Goal: Task Accomplishment & Management: Manage account settings

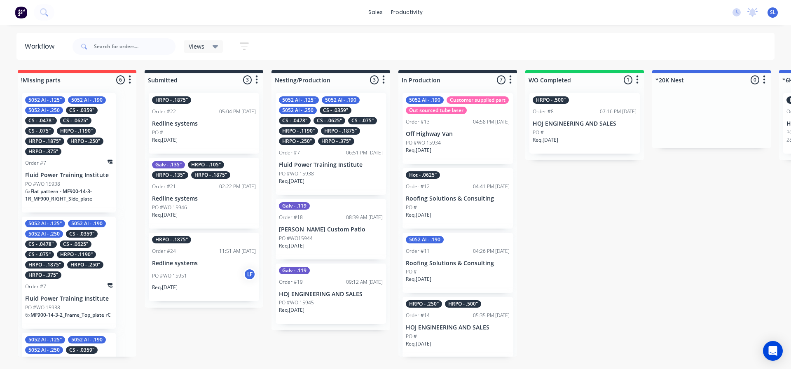
scroll to position [0, 143]
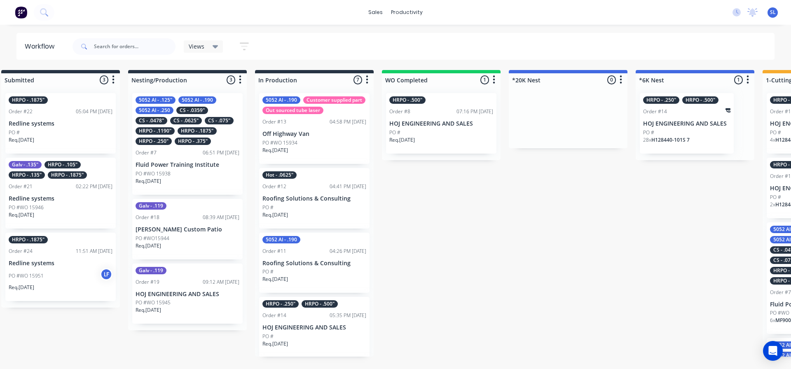
click at [245, 51] on icon "button" at bounding box center [244, 46] width 9 height 10
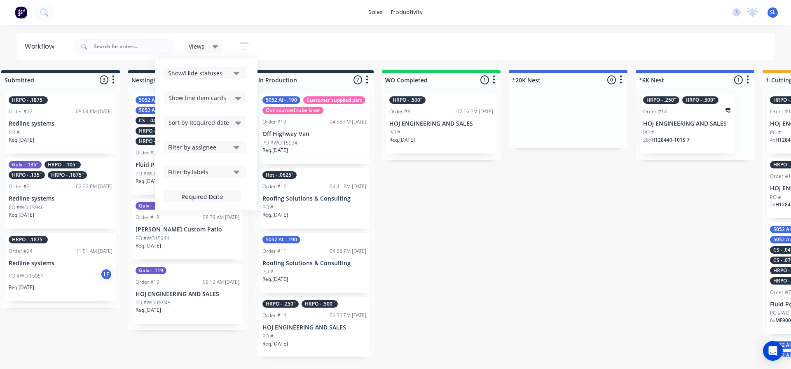
click at [228, 75] on div "Show/Hide statuses" at bounding box center [199, 73] width 62 height 9
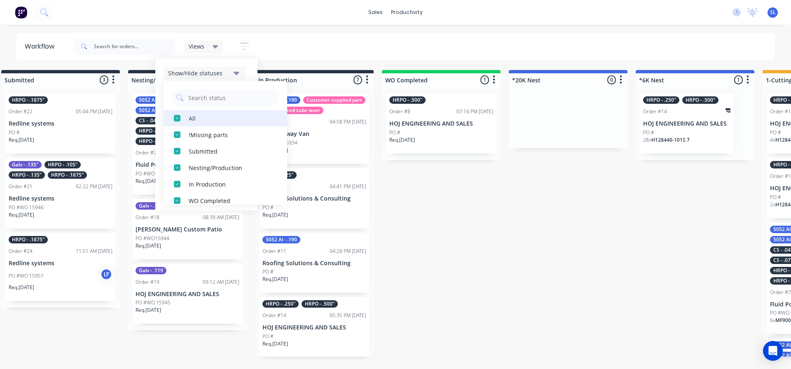
click at [208, 121] on div "All" at bounding box center [230, 118] width 82 height 9
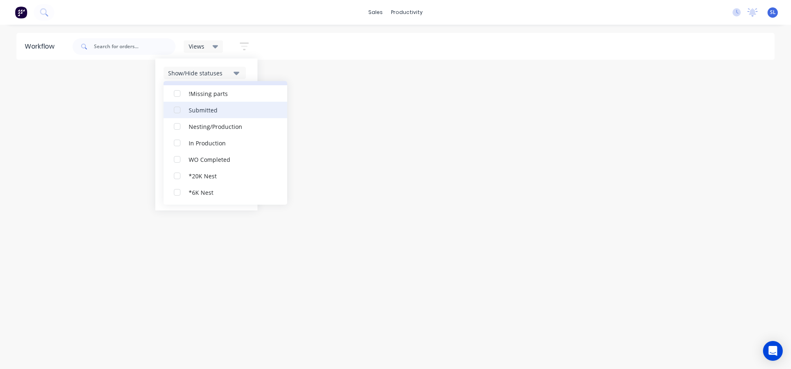
scroll to position [82, 0]
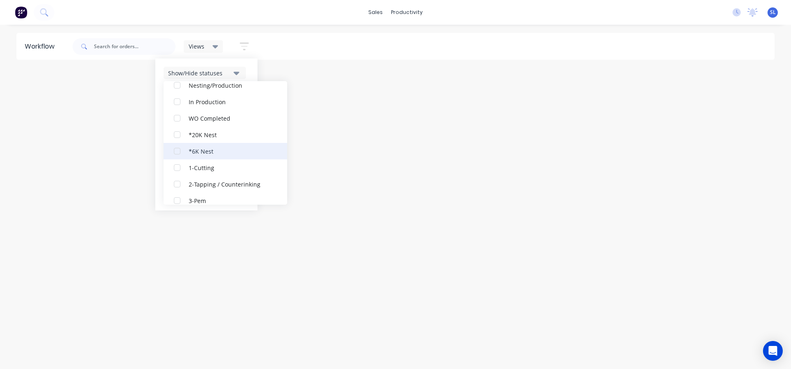
click at [193, 153] on div "*6K Nest" at bounding box center [230, 151] width 82 height 9
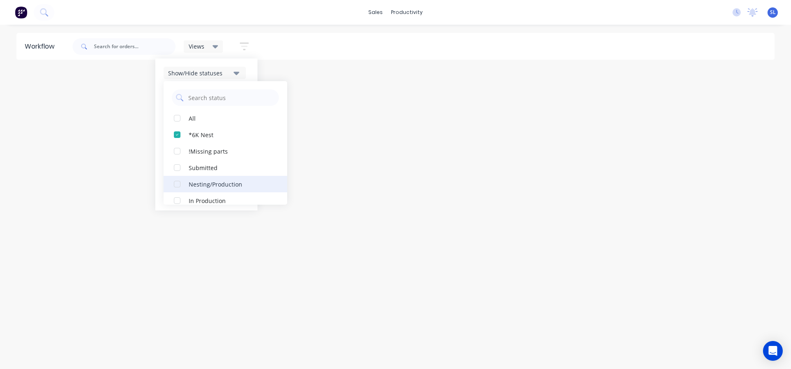
click at [187, 181] on button "Nesting/Production" at bounding box center [225, 184] width 124 height 16
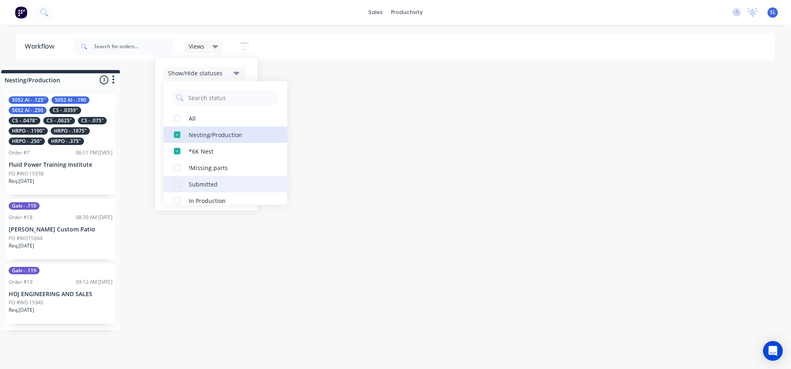
click at [184, 181] on div "button" at bounding box center [177, 184] width 16 height 16
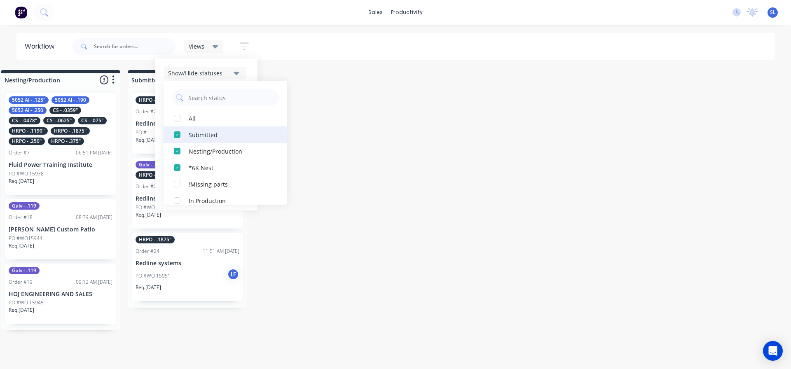
click at [184, 135] on div "button" at bounding box center [177, 134] width 16 height 16
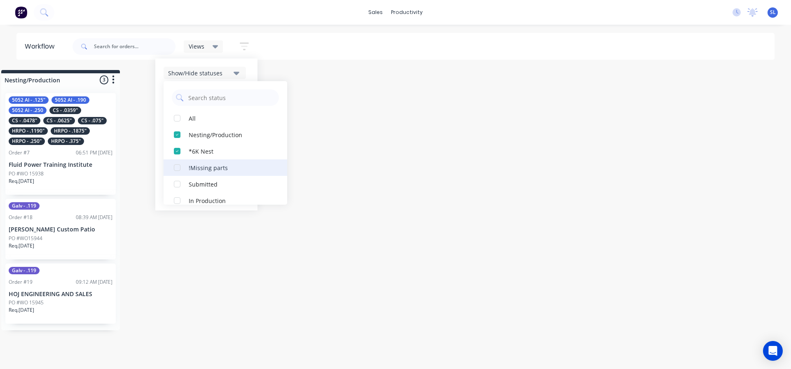
click at [220, 170] on div "!Missing parts" at bounding box center [230, 167] width 82 height 9
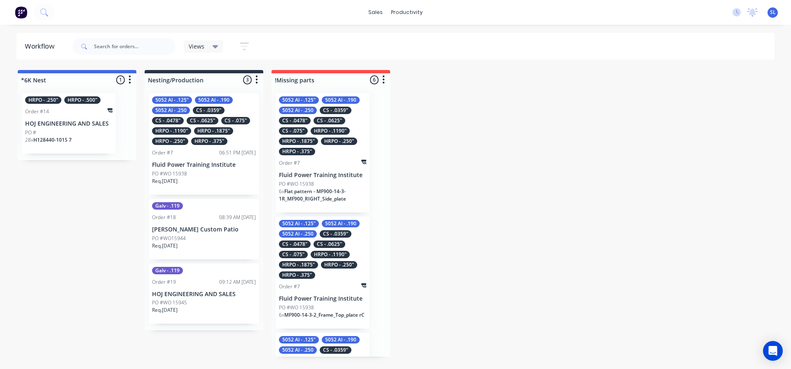
click at [241, 46] on icon "button" at bounding box center [244, 46] width 9 height 10
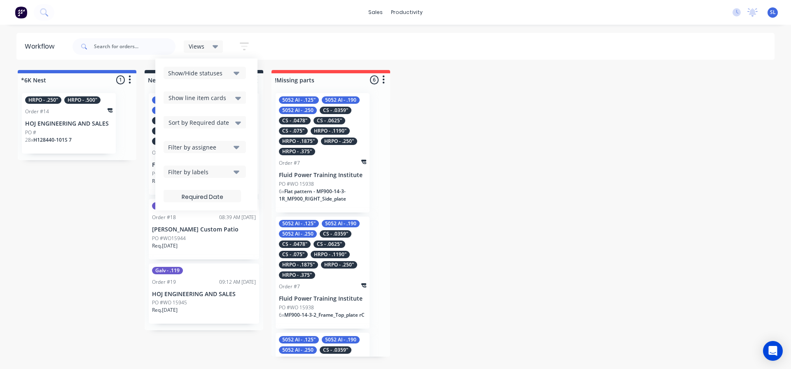
click at [198, 72] on div "Show/Hide statuses" at bounding box center [199, 73] width 62 height 9
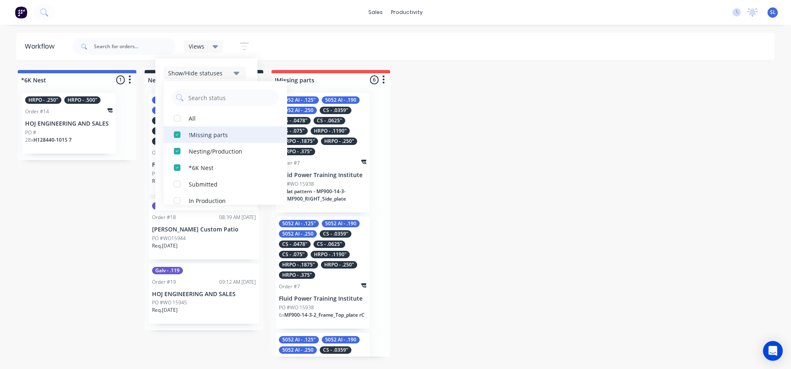
click at [203, 138] on div "!Missing parts" at bounding box center [230, 134] width 82 height 9
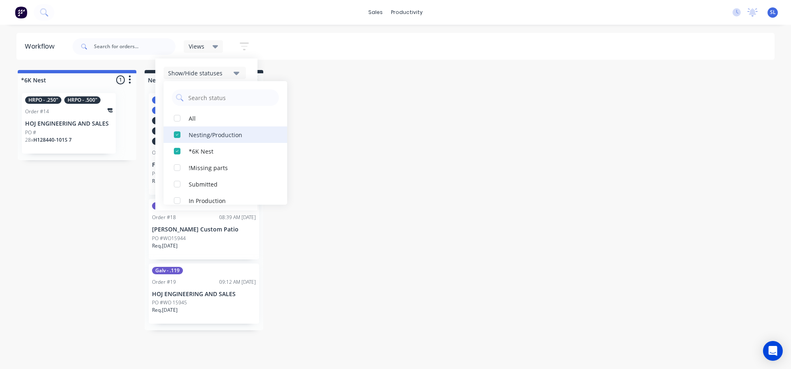
click at [211, 136] on div "Nesting/Production" at bounding box center [230, 134] width 82 height 9
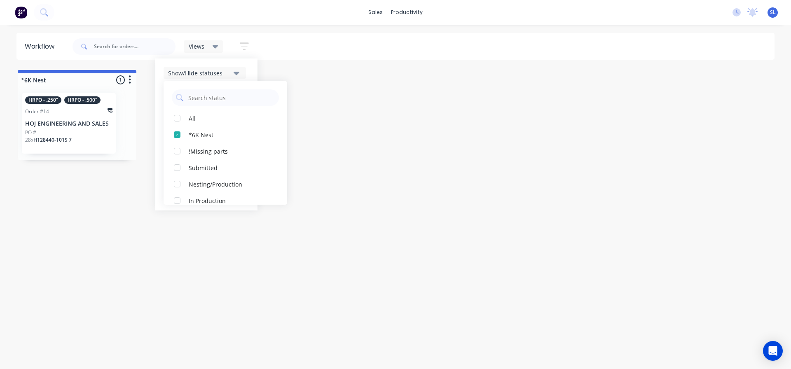
click at [246, 46] on icon "button" at bounding box center [244, 46] width 7 height 1
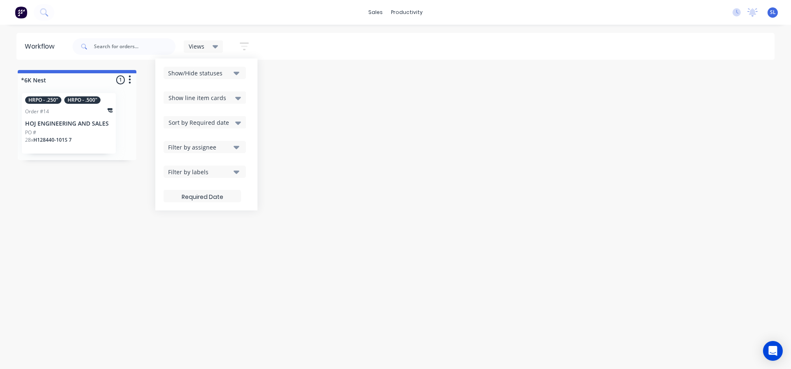
click at [222, 72] on div "Show/Hide statuses" at bounding box center [199, 73] width 62 height 9
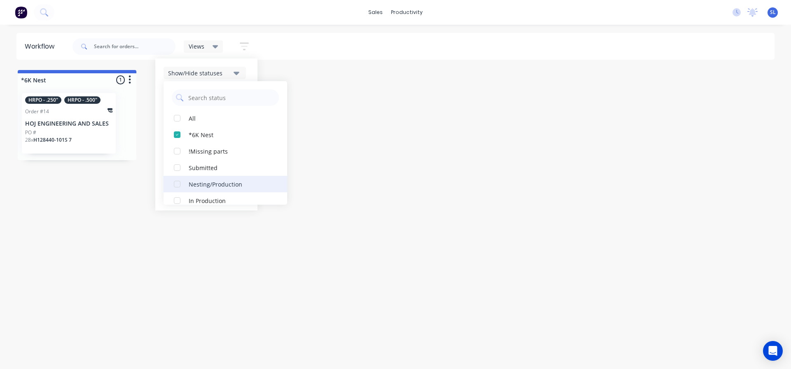
click at [220, 182] on div "Nesting/Production" at bounding box center [230, 184] width 82 height 9
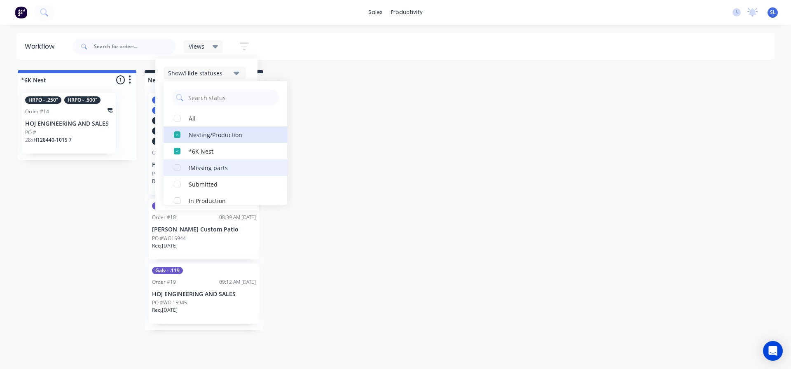
scroll to position [41, 0]
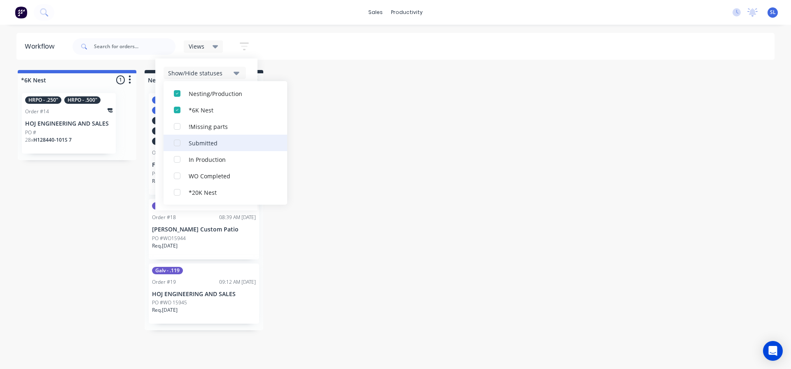
click at [214, 142] on div "Submitted" at bounding box center [230, 142] width 82 height 9
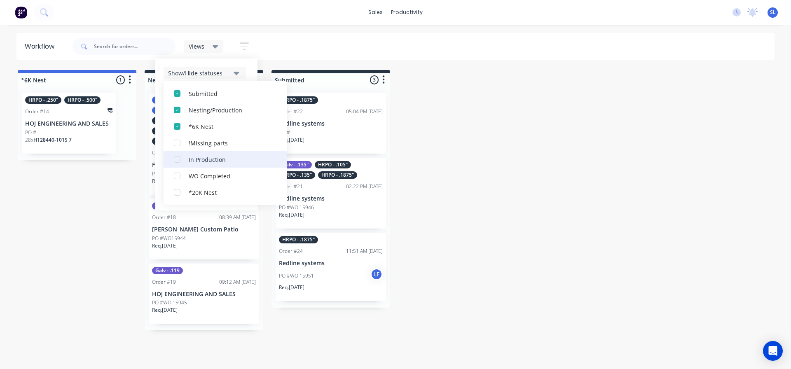
click at [216, 156] on div "In Production" at bounding box center [230, 159] width 82 height 9
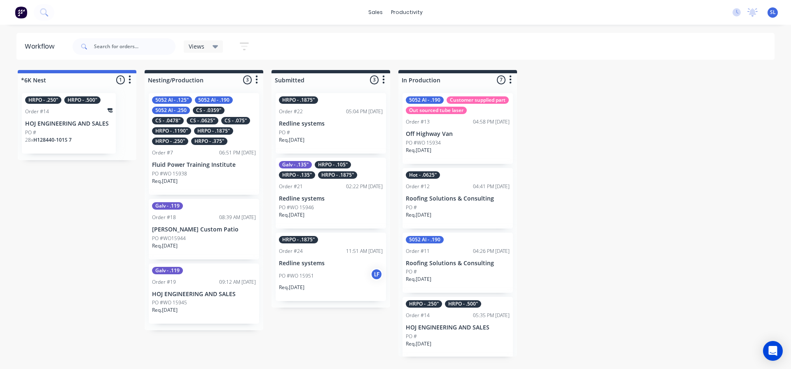
drag, startPoint x: 73, startPoint y: 80, endPoint x: 114, endPoint y: 79, distance: 41.2
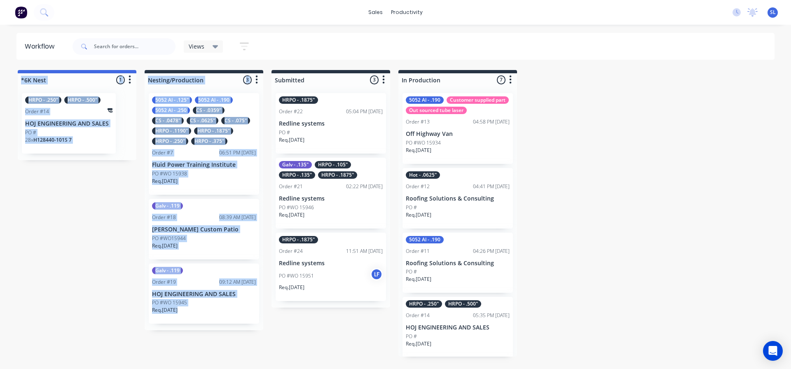
click at [88, 77] on div at bounding box center [77, 79] width 119 height 13
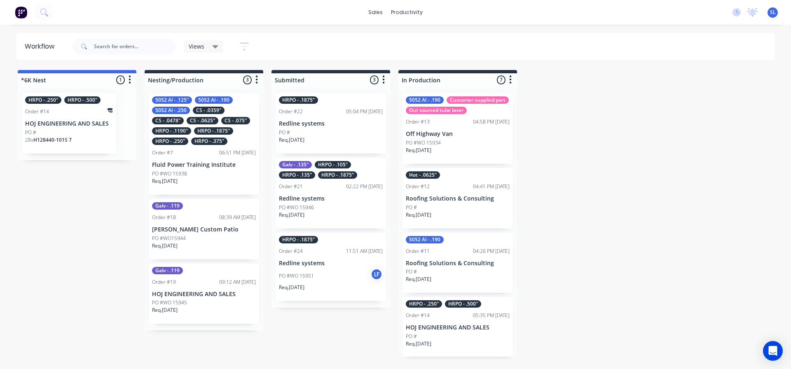
drag, startPoint x: 131, startPoint y: 78, endPoint x: 436, endPoint y: 97, distance: 306.5
click at [192, 175] on div "PO #WO 15938" at bounding box center [204, 173] width 104 height 7
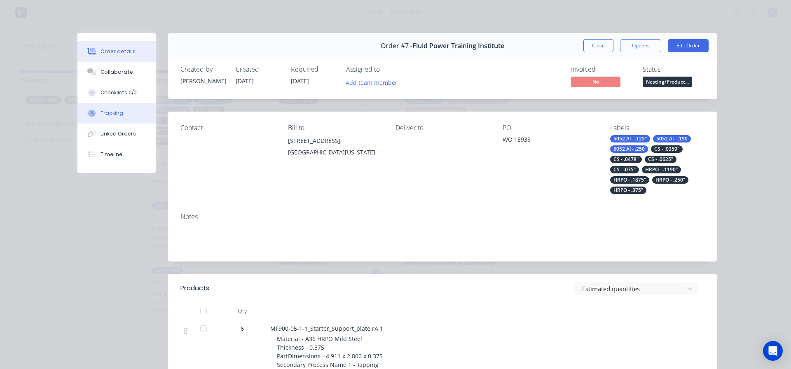
click at [114, 117] on button "Tracking" at bounding box center [116, 113] width 78 height 21
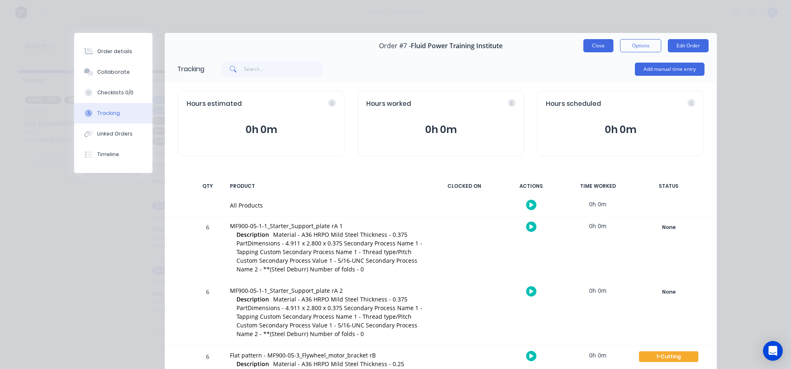
click at [595, 47] on button "Close" at bounding box center [598, 45] width 30 height 13
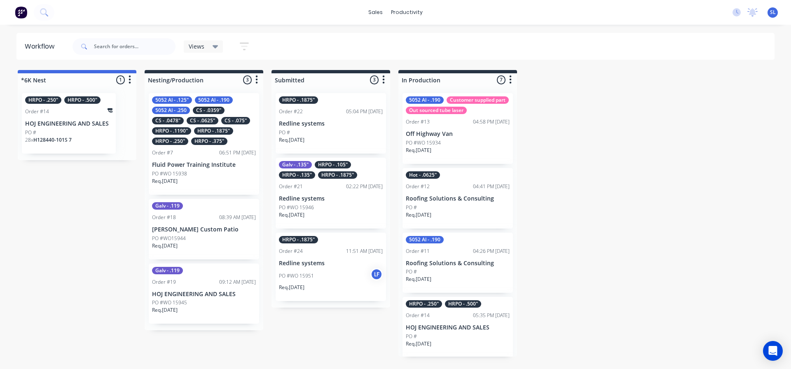
click at [85, 135] on div "PO #" at bounding box center [68, 132] width 87 height 7
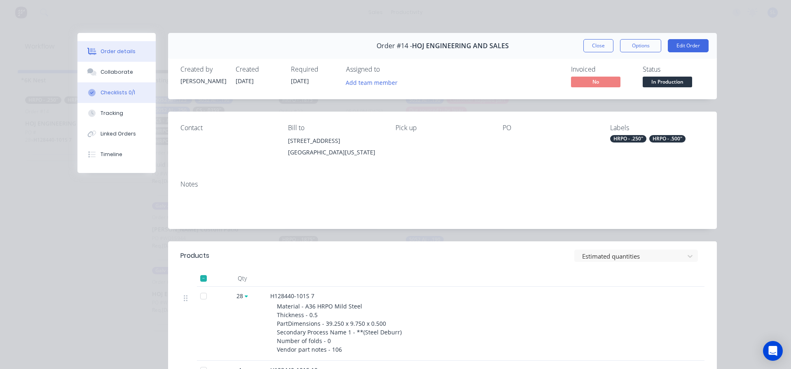
click at [98, 97] on button "Checklists 0/1" at bounding box center [116, 92] width 78 height 21
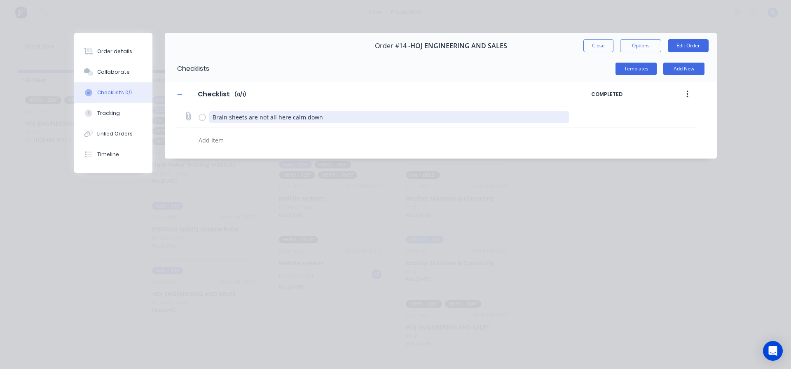
click at [310, 119] on textarea "Brain sheets are not all here calm down" at bounding box center [389, 117] width 360 height 12
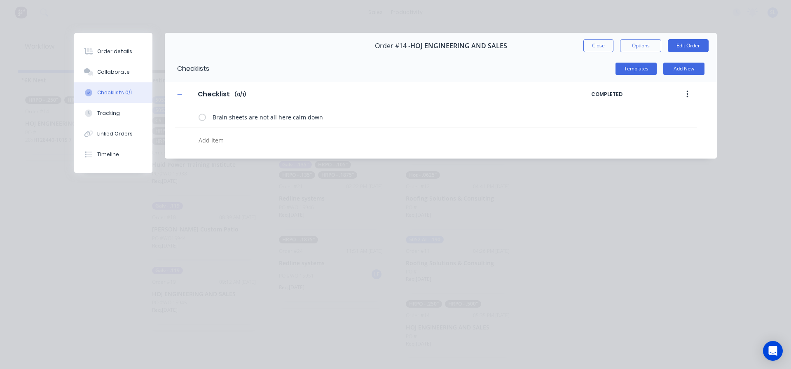
click at [310, 136] on textarea at bounding box center [361, 140] width 333 height 12
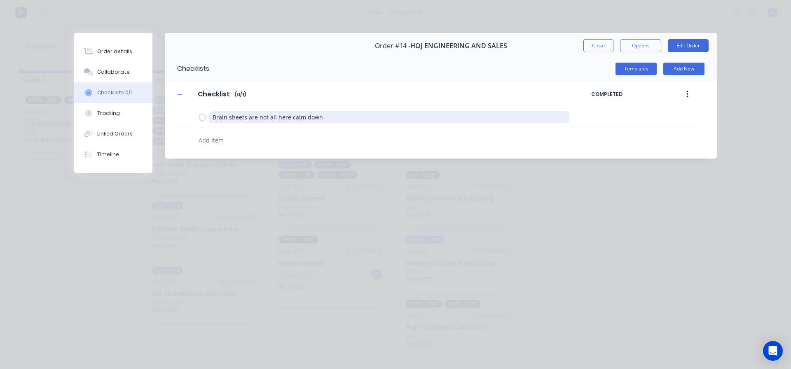
drag, startPoint x: 320, startPoint y: 118, endPoint x: 212, endPoint y: 154, distance: 113.3
click at [212, 154] on div "Checklists Templates Add New Checklist Checklist Enter Checklist name ( 0 / 1 )…" at bounding box center [441, 107] width 552 height 103
type textarea "x"
type textarea "6"
type textarea "x"
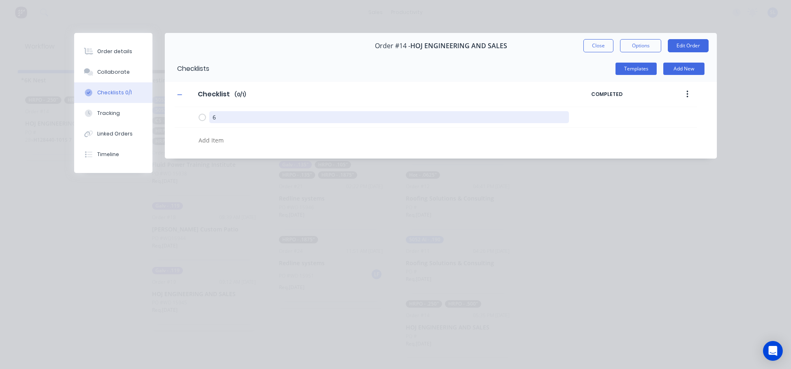
type textarea "6k"
type textarea "x"
type textarea "6k"
type textarea "x"
type textarea "6k ("
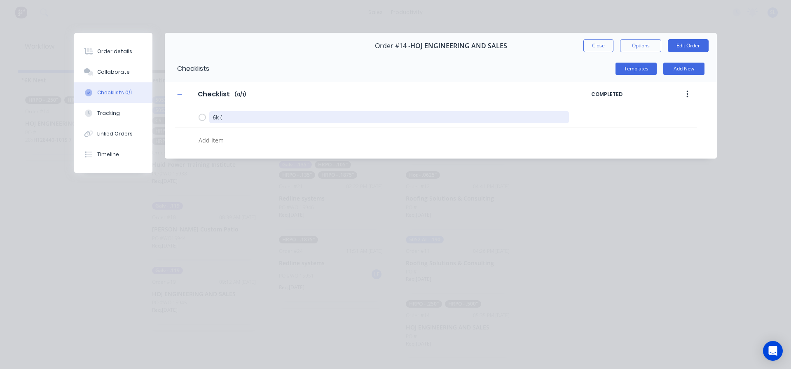
type textarea "x"
type textarea "6k (1"
type textarea "x"
type textarea "6k (10"
type textarea "x"
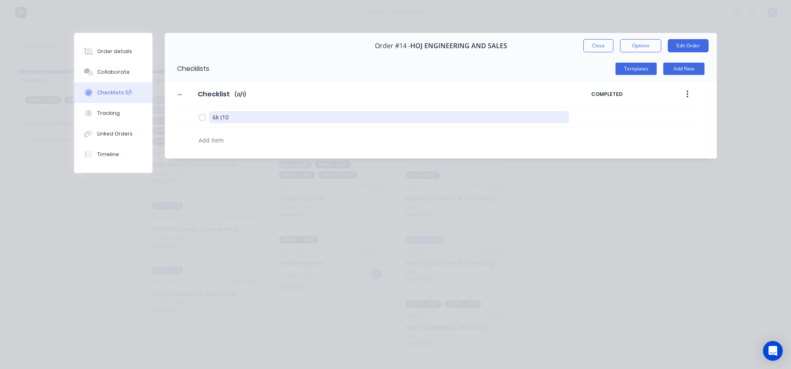
type textarea "6k (10/"
type textarea "x"
type textarea "6k (10/10"
type textarea "x"
type textarea "6k (10/10)"
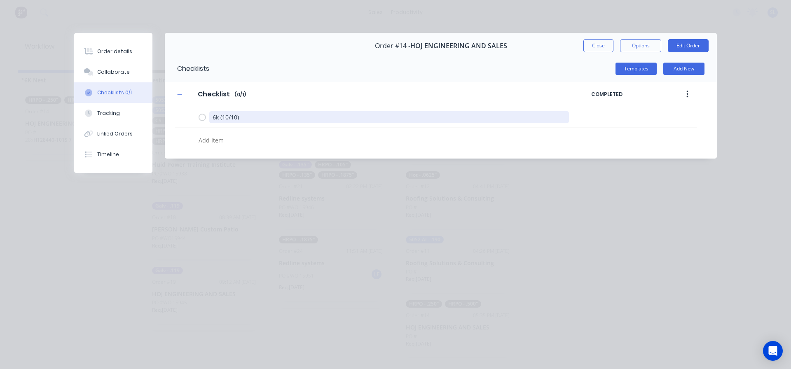
type textarea "x"
type textarea "6k (10/10)"
type textarea "x"
type textarea "6k (10/10) 5"
type textarea "x"
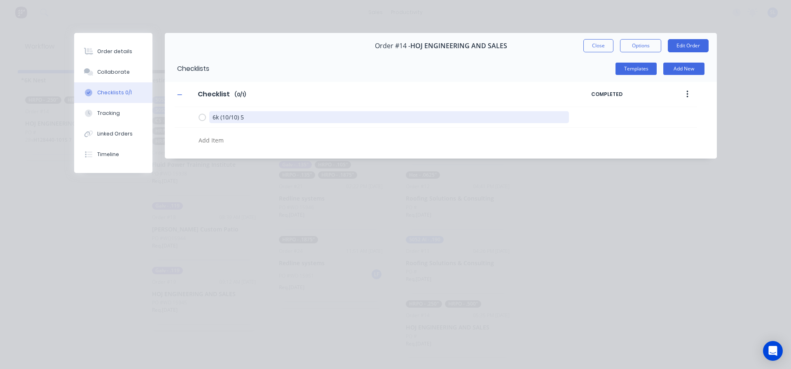
type textarea "6k (10/10) 55"
type textarea "x"
type textarea "6k (10/10) 550"
type textarea "x"
type textarea "6k (10/10) 550"
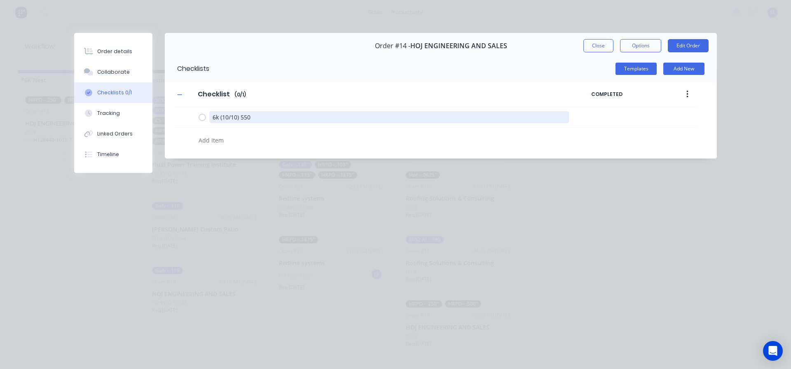
type textarea "x"
type textarea "6k (10/10) 550"
type textarea "x"
type textarea "6k (10/10) 55"
type textarea "x"
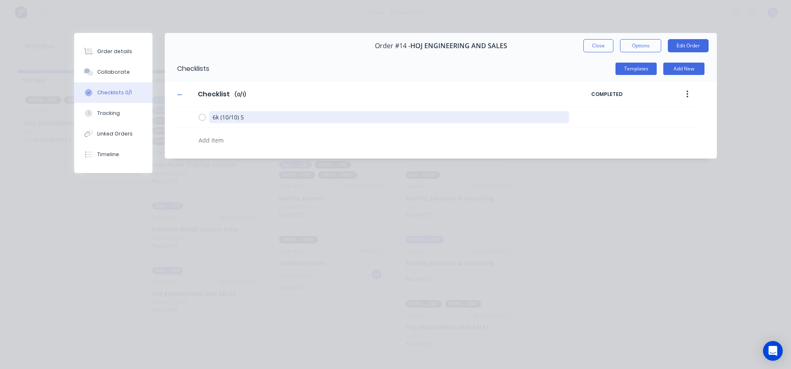
type textarea "6k (10/10) 50"
type textarea "x"
type textarea "6k (10/10) 500"
type textarea "x"
type textarea "6k (10/10) 500"
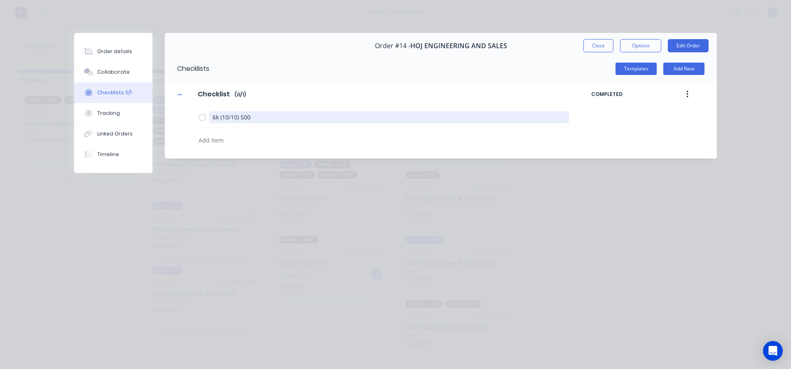
type textarea "x"
type textarea "6k (10/10) 500 5"
type textarea "x"
type textarea "6k (10/10) 500 5x"
type textarea "x"
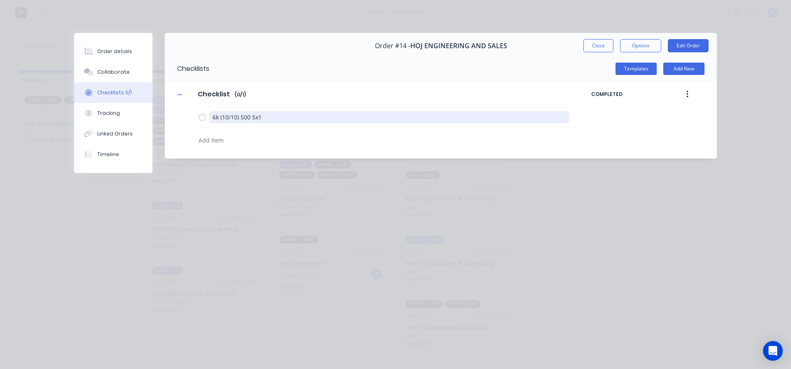
type textarea "6k (10/10) 500 5x10"
type textarea "x"
type textarea "6k (10/10) 500 5x10-"
type textarea "x"
type textarea "6k (10/10) 500 5x10-1"
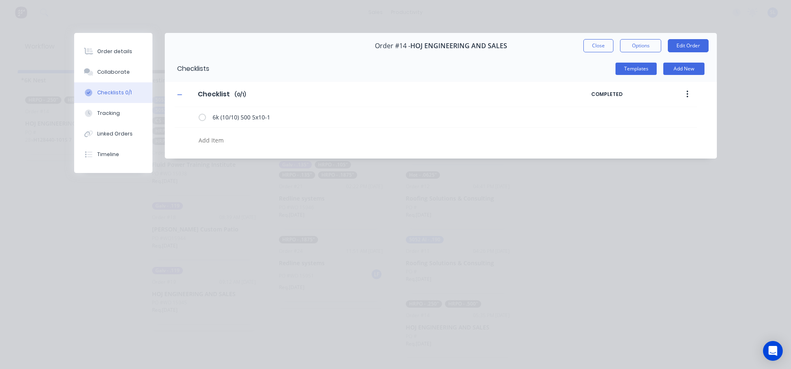
click at [273, 140] on textarea at bounding box center [361, 140] width 333 height 12
click at [222, 139] on textarea at bounding box center [361, 140] width 333 height 12
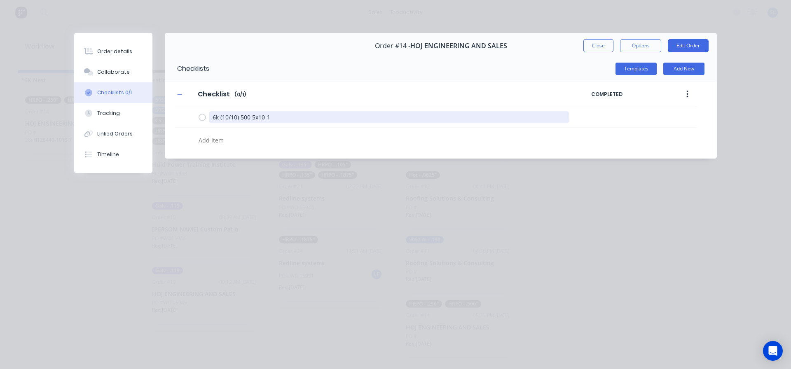
drag, startPoint x: 269, startPoint y: 117, endPoint x: 211, endPoint y: 134, distance: 60.7
click at [211, 134] on div "6k (10/10) 500 5x10-1" at bounding box center [436, 128] width 522 height 42
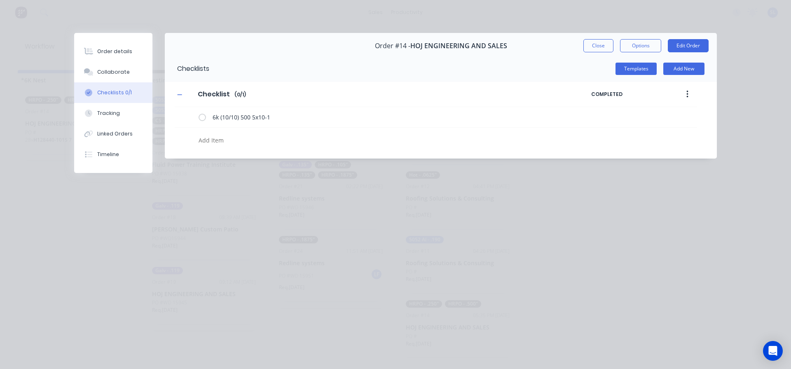
click at [214, 139] on textarea at bounding box center [361, 140] width 333 height 12
click at [214, 143] on textarea at bounding box center [361, 140] width 333 height 12
paste textarea "6k (10/10) 500 5x10-1"
type textarea "x"
type textarea "6k (10/10) 500 5x10-1"
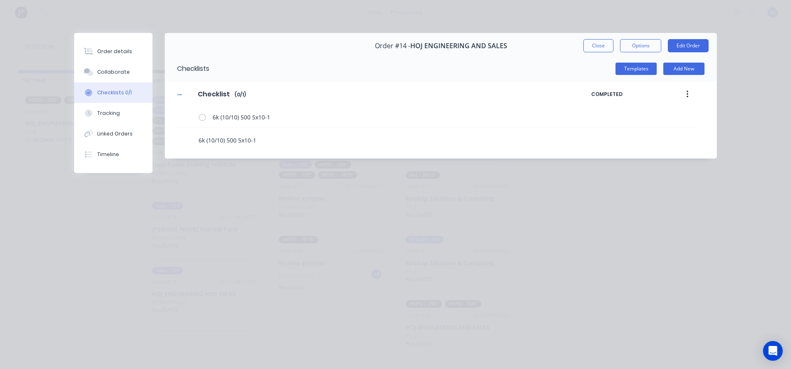
type textarea "x"
type textarea "6k (10/10) 500 5x10-"
type textarea "x"
type textarea "6k (10/10) 500 5x10-2"
type textarea "x"
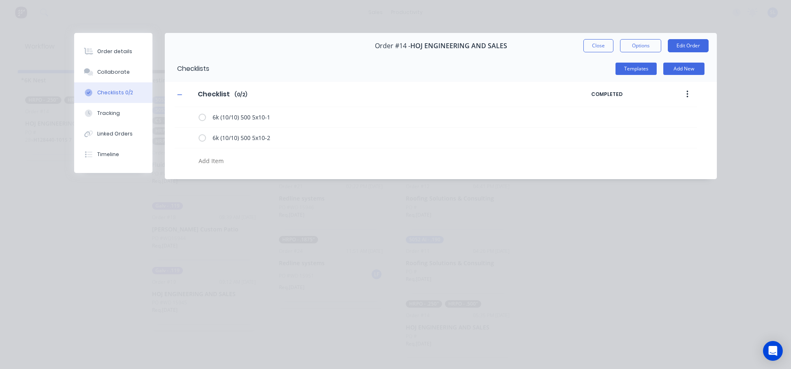
paste textarea "6k (10/10) 500 5x10-1"
type textarea "x"
type textarea "6k (10/10) 500 5x10-1"
type textarea "x"
type textarea "6k (10/10) 500 5x10-"
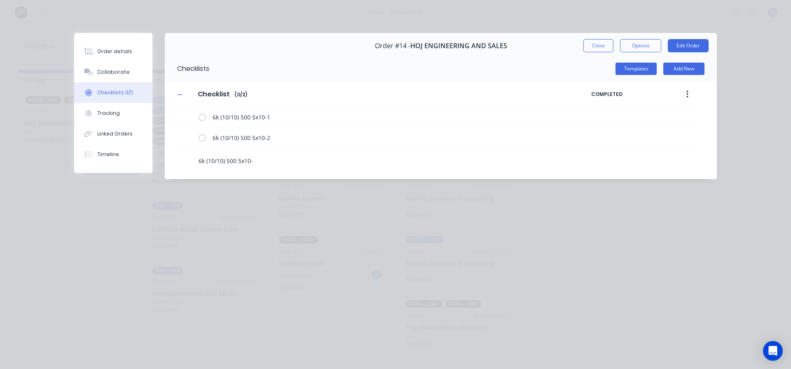
type textarea "x"
type textarea "6k (10/10) 500 5x10-2"
type textarea "x"
type textarea "6k (10/10) 500 5x10-2"
type textarea "x"
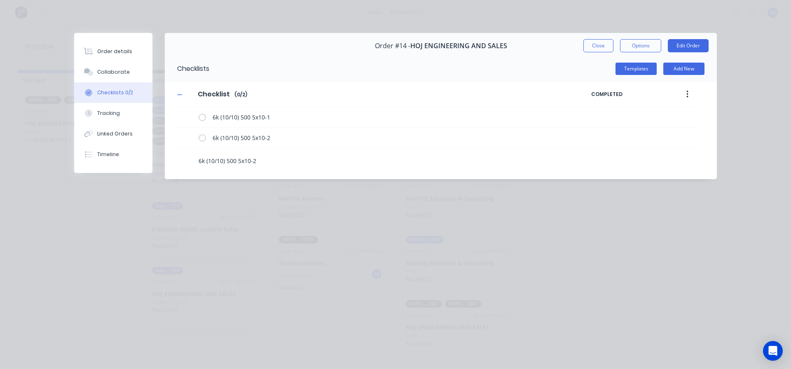
type textarea "6k (10/10) 500 5x10-2 q"
type textarea "x"
type textarea "6k (10/10) 500 5x10-2 qt"
type textarea "x"
type textarea "6k (10/10) 500 5x10-2 qty"
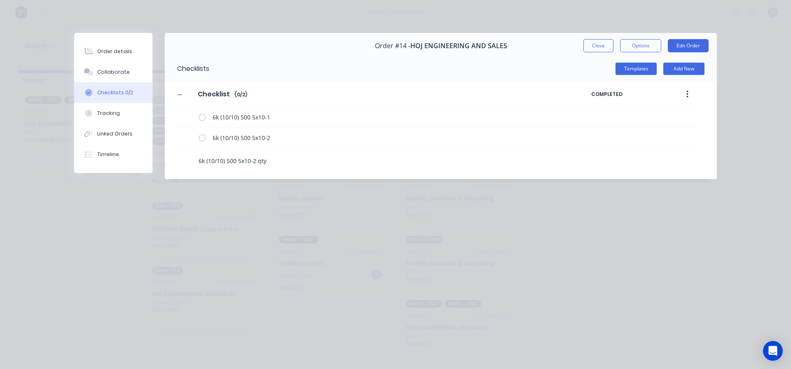
type textarea "x"
type textarea "6k (10/10) 500 5x10-2 qty"
type textarea "x"
type textarea "6k (10/10) 500 5x10-2 qty 3"
type textarea "x"
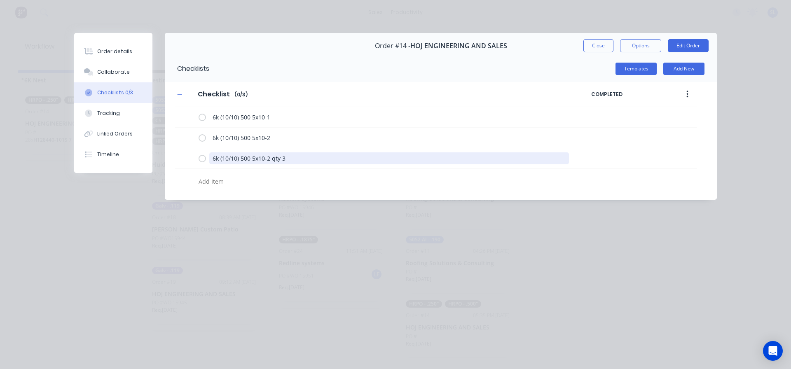
drag, startPoint x: 288, startPoint y: 160, endPoint x: 208, endPoint y: 173, distance: 81.2
click at [208, 173] on div "6k (10/10) 500 5x10-1 6k (10/10) 500 5x10-2 6k (10/10) 500 5x10-2 qty 3" at bounding box center [436, 148] width 522 height 83
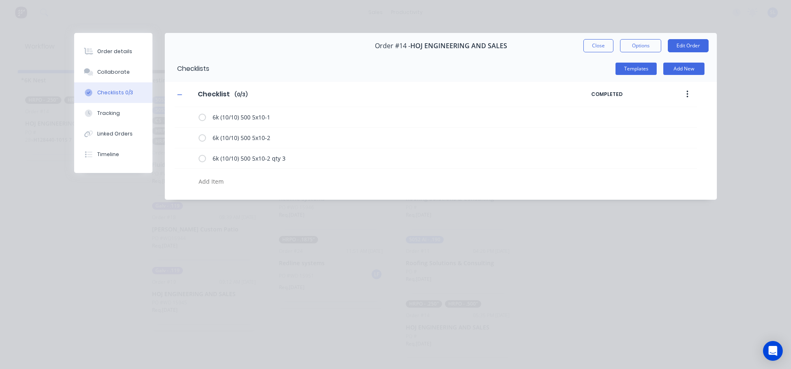
click at [212, 184] on textarea at bounding box center [361, 181] width 333 height 12
paste textarea "6k (10/10) 500 5x10-2 qty 3"
type textarea "x"
type textarea "6k (10/10) 500 5x10-2 qty 3"
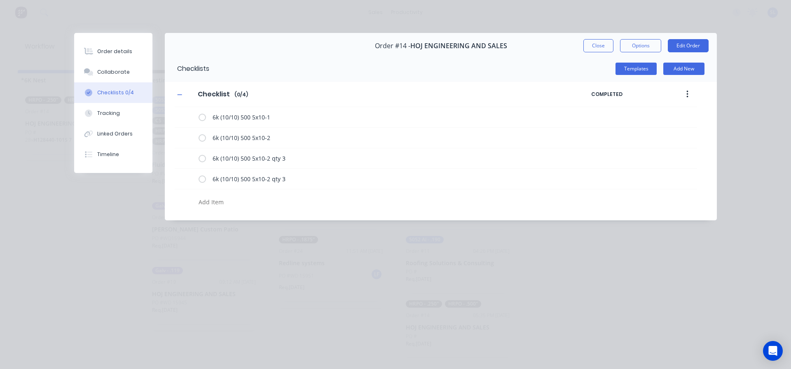
paste textarea "6k (10/10) 500 5x10-2 qty 3"
type textarea "x"
type textarea "6k (10/10) 500 5x10-2 qty 3"
type textarea "x"
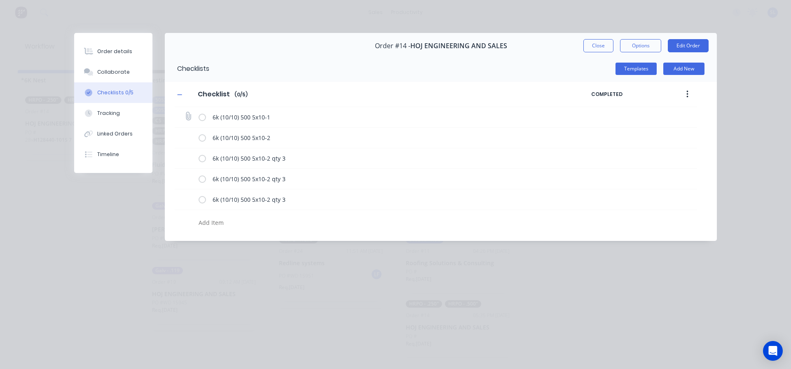
click at [202, 120] on label at bounding box center [201, 117] width 7 height 9
click at [0, 0] on input "checkbox" at bounding box center [0, 0] width 0 height 0
click at [204, 136] on label at bounding box center [201, 137] width 7 height 9
click at [0, 0] on input "checkbox" at bounding box center [0, 0] width 0 height 0
click at [207, 156] on div "6k (10/10) 500 5x10-2 qty 3" at bounding box center [385, 158] width 374 height 16
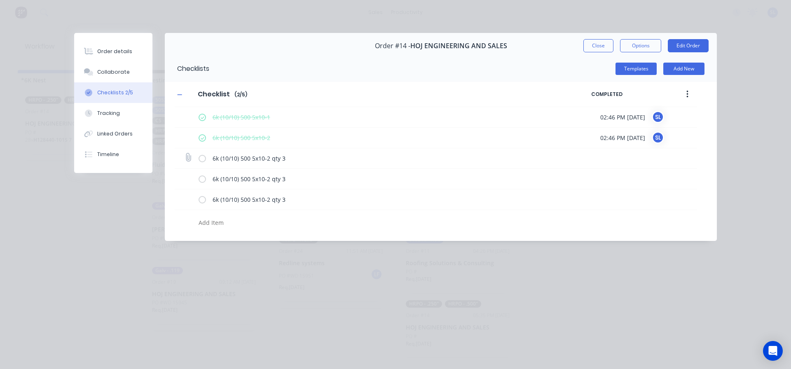
click at [205, 160] on label at bounding box center [201, 158] width 7 height 9
click at [0, 0] on input "checkbox" at bounding box center [0, 0] width 0 height 0
type textarea "x"
click at [103, 71] on div "Collaborate" at bounding box center [113, 71] width 33 height 7
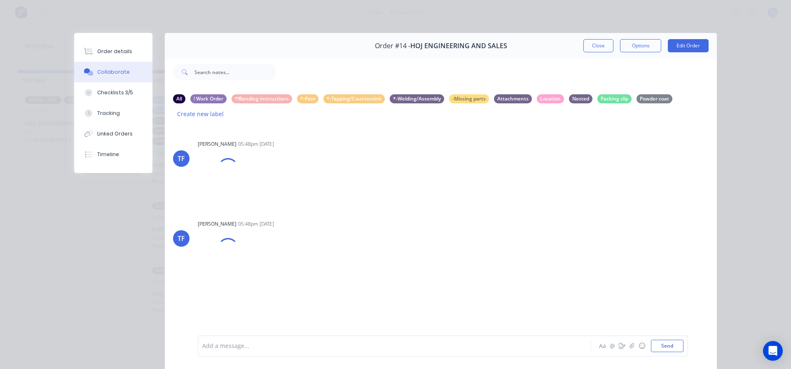
click at [302, 353] on div "Add a message... Aa @ ☺ Send" at bounding box center [443, 345] width 490 height 21
click at [308, 339] on div "Add a message... Aa @ ☺ Send" at bounding box center [443, 345] width 490 height 21
click at [315, 341] on div "Add a message..." at bounding box center [382, 346] width 361 height 12
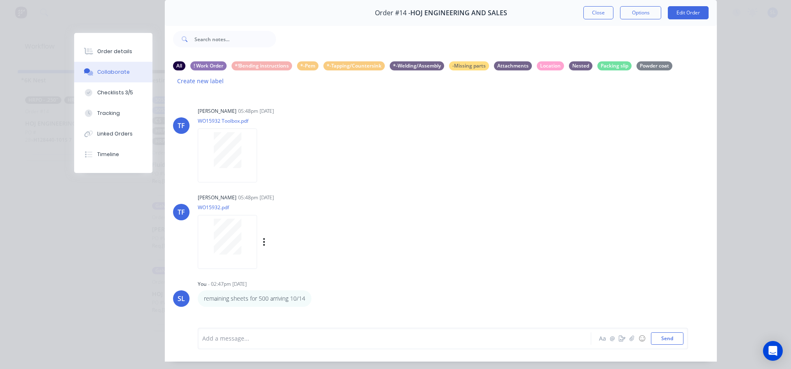
scroll to position [58, 0]
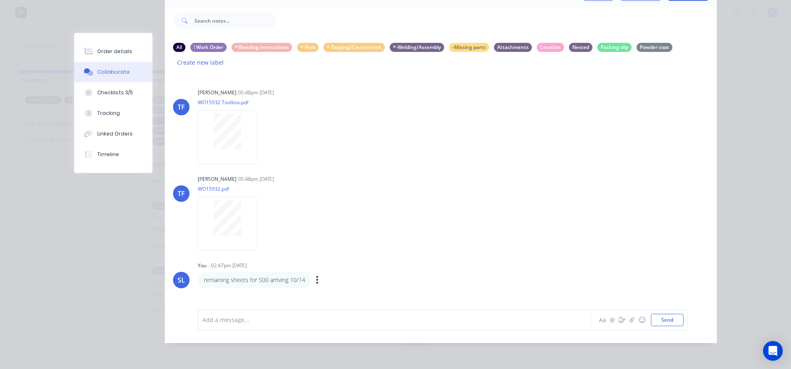
click at [313, 275] on div "remaining sheets for 500 arriving 10/14 Labels Edit Delete" at bounding box center [326, 280] width 257 height 16
click at [316, 275] on icon "button" at bounding box center [317, 279] width 2 height 9
click at [323, 263] on button "Labels" at bounding box center [347, 266] width 52 height 14
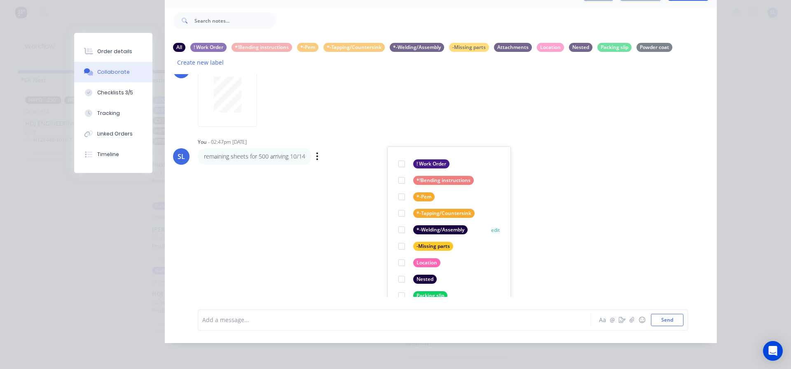
scroll to position [148, 0]
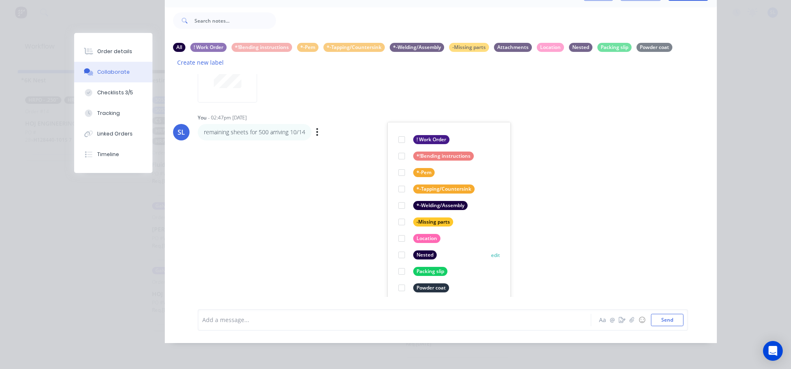
click at [404, 249] on div at bounding box center [401, 255] width 16 height 16
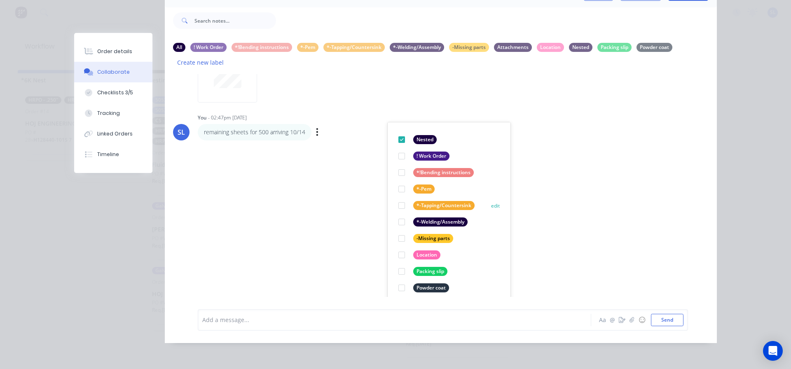
scroll to position [0, 0]
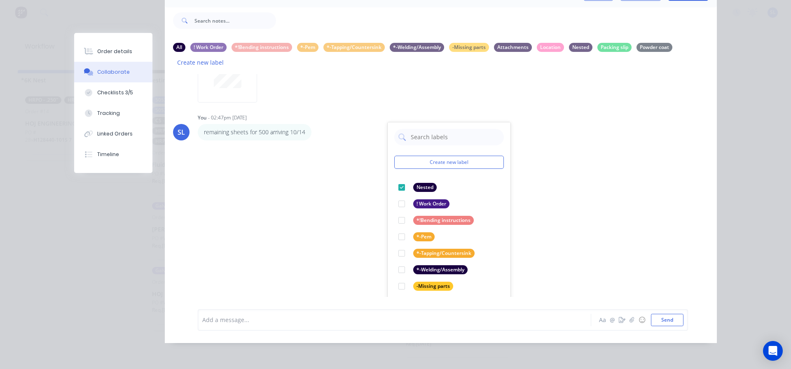
click at [576, 187] on div "TF Tate Farnsworth 05:48pm 07/10/25 WO15932 Toolbox.pdf Labels Download TF Tate…" at bounding box center [441, 185] width 552 height 223
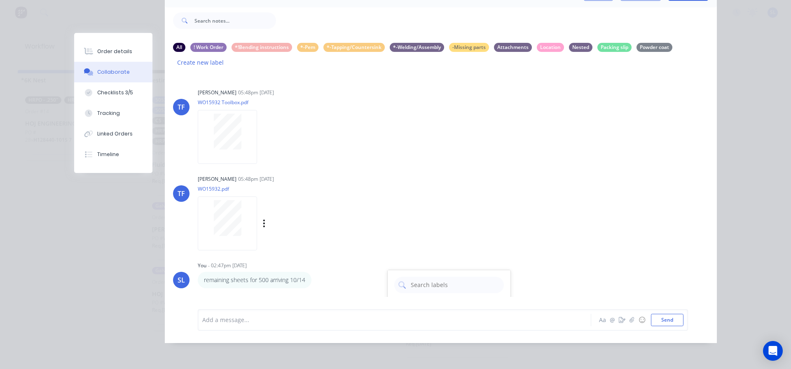
click at [274, 193] on div "Labels Download" at bounding box center [273, 224] width 151 height 62
click at [577, 42] on div "Nested" at bounding box center [580, 46] width 23 height 9
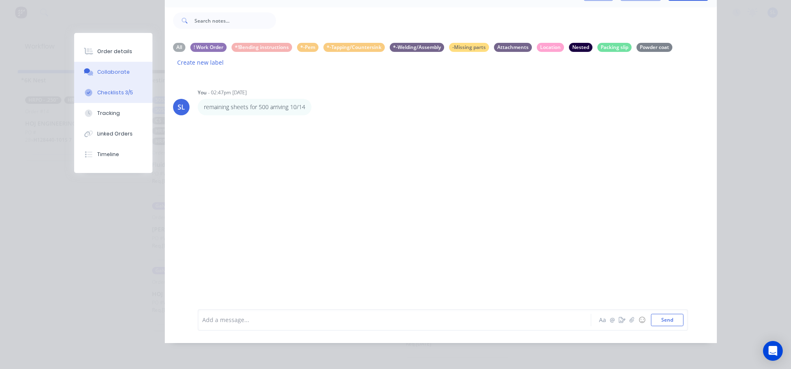
click at [101, 94] on div "Checklists 3/5" at bounding box center [115, 92] width 36 height 7
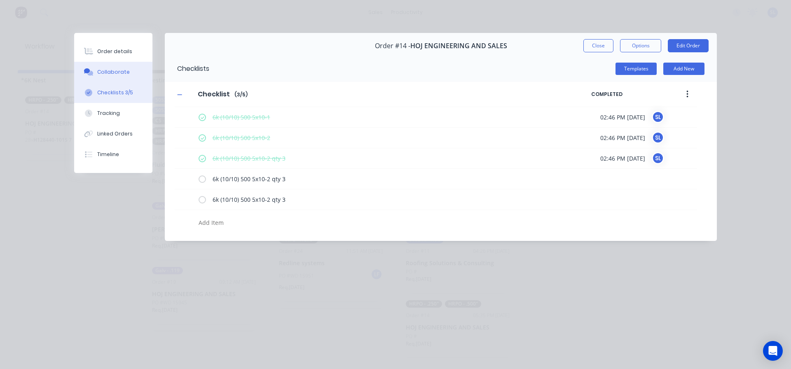
click at [108, 70] on div "Collaborate" at bounding box center [113, 71] width 33 height 7
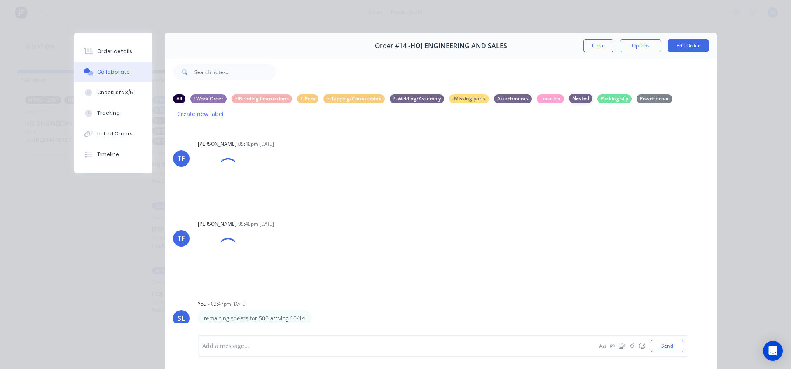
click at [582, 96] on div "Nested" at bounding box center [580, 98] width 23 height 9
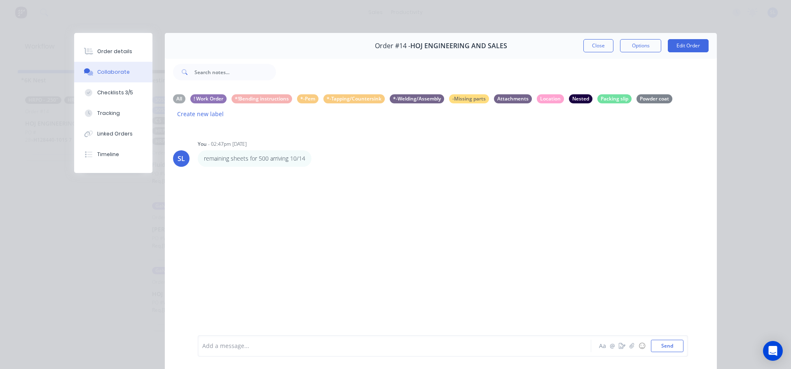
click at [590, 47] on button "Close" at bounding box center [598, 45] width 30 height 13
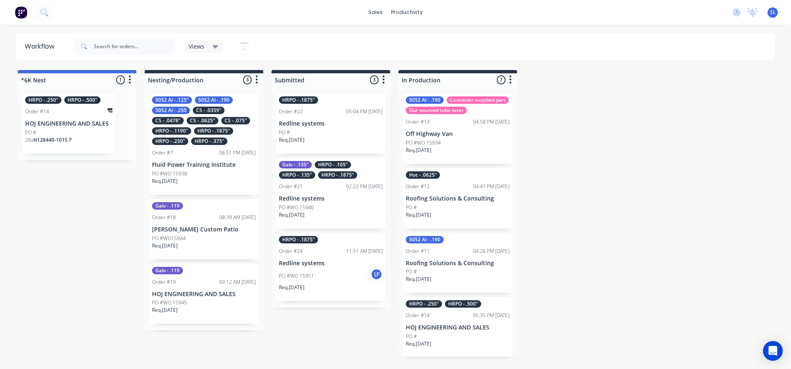
click at [100, 126] on p "HOJ ENGINEERING AND SALES" at bounding box center [68, 123] width 87 height 7
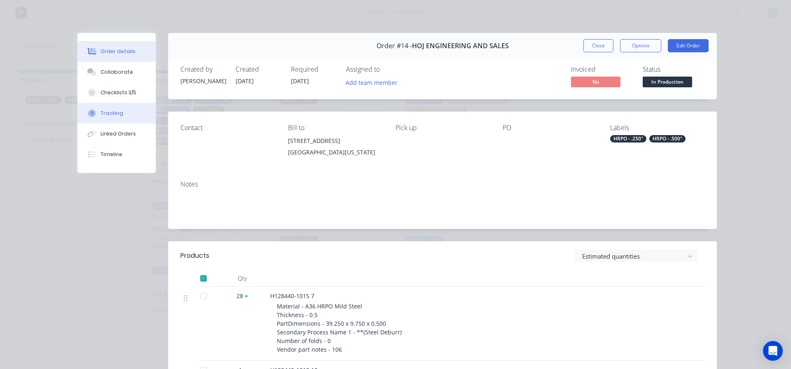
click at [112, 113] on div "Tracking" at bounding box center [111, 113] width 23 height 7
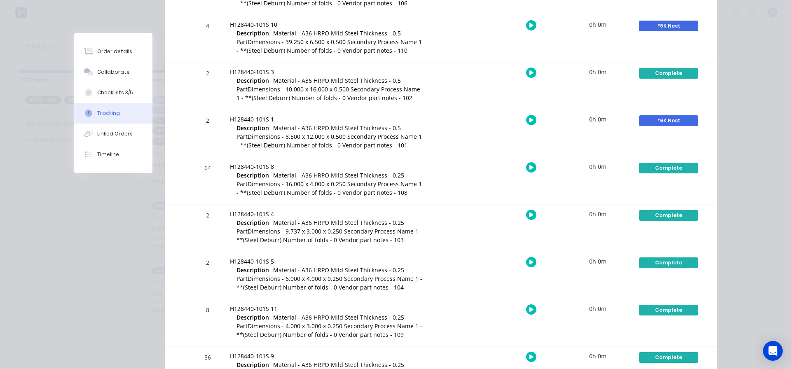
scroll to position [244, 0]
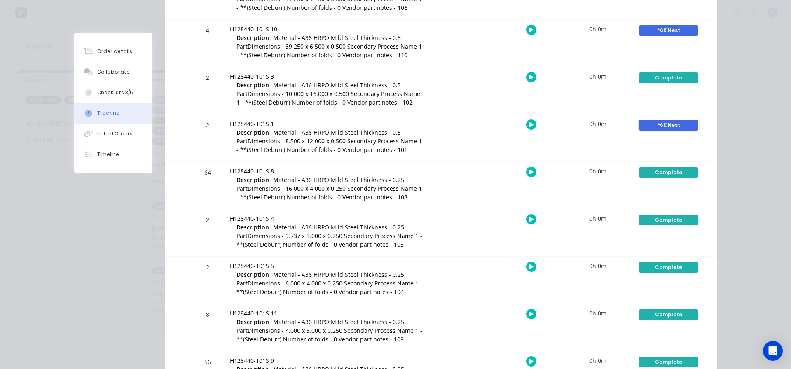
click at [657, 128] on div "*6K Nest" at bounding box center [668, 125] width 59 height 11
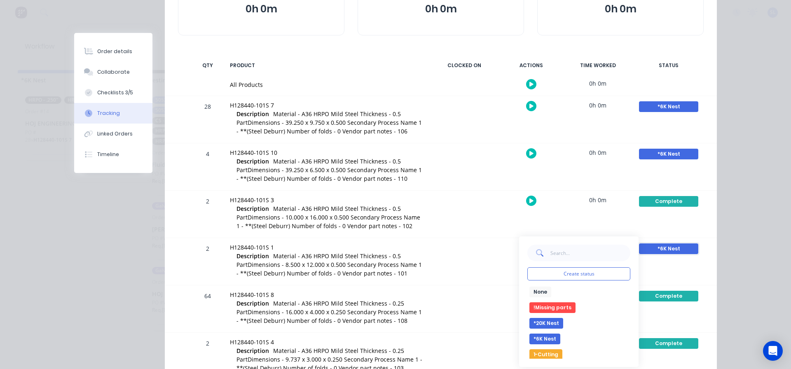
scroll to position [0, 0]
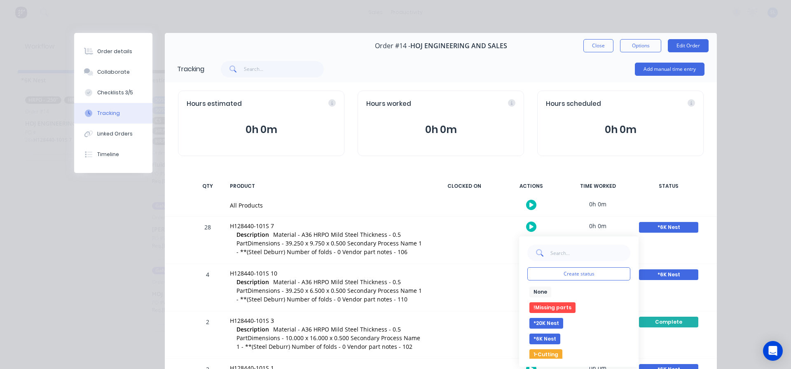
click at [598, 54] on div "Order #14 - HOJ ENGINEERING AND SALES Close Options Edit Order" at bounding box center [441, 46] width 552 height 26
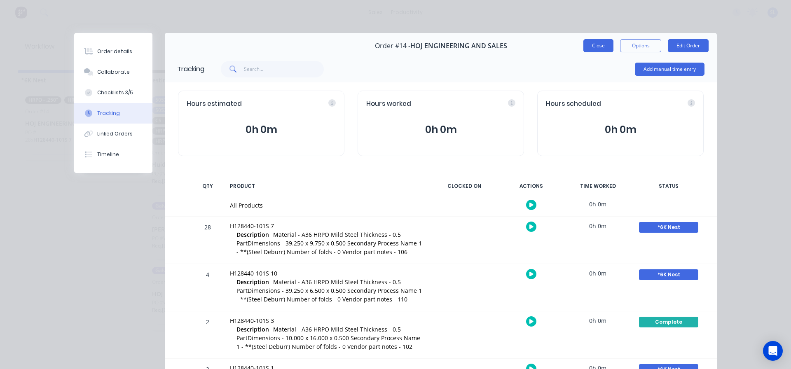
click at [592, 48] on button "Close" at bounding box center [598, 45] width 30 height 13
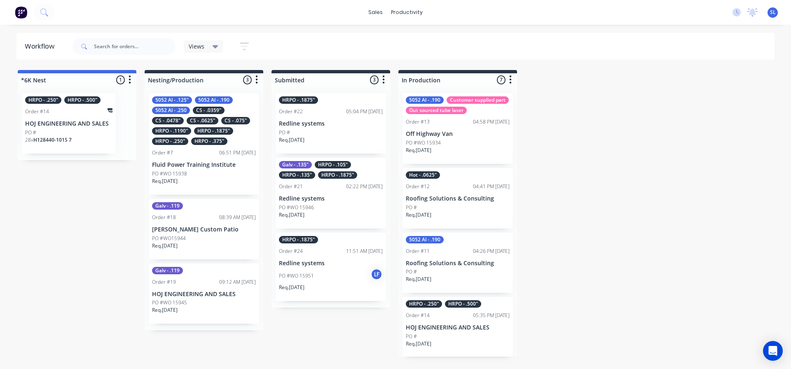
click at [73, 118] on div "HRPO - .250" HRPO - .500" Order #14 HOJ ENGINEERING AND SALES PO # 28 x H128440…" at bounding box center [69, 123] width 94 height 61
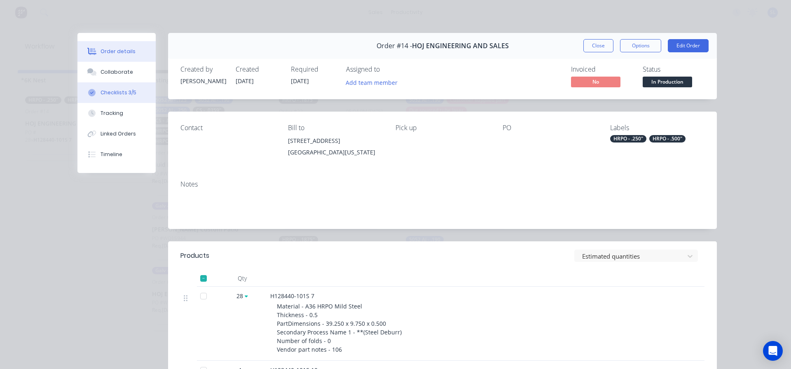
click at [120, 95] on div "Checklists 3/5" at bounding box center [118, 92] width 36 height 7
type textarea "x"
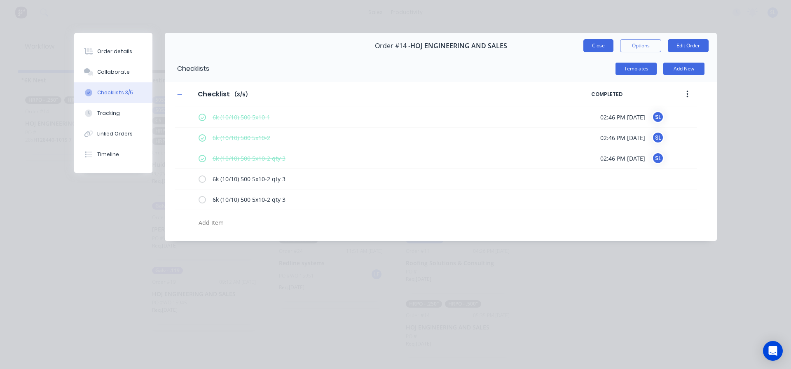
click at [594, 44] on button "Close" at bounding box center [598, 45] width 30 height 13
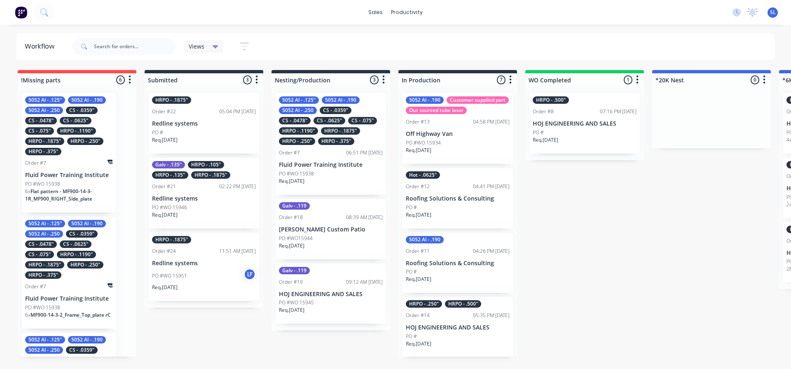
click at [209, 49] on div "Views" at bounding box center [204, 46] width 30 height 7
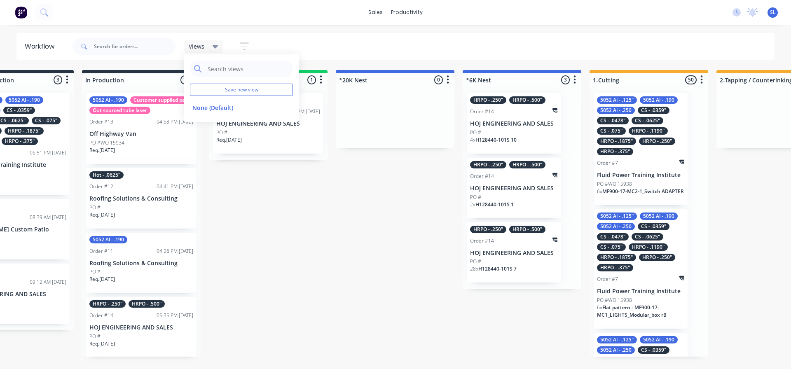
scroll to position [0, 346]
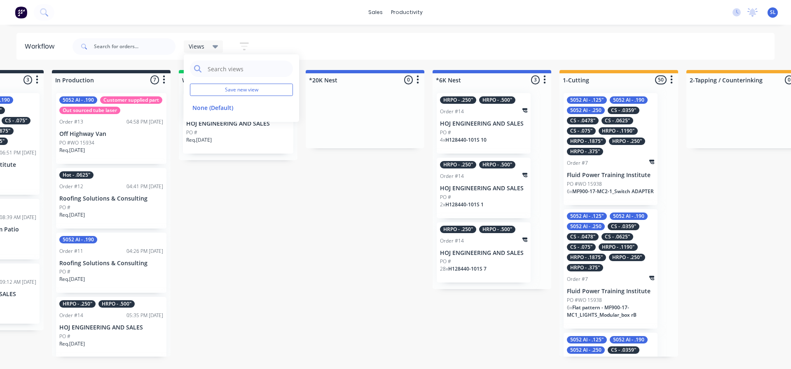
click at [282, 307] on div "!Missing parts 6 Sort By Created date Required date Order number Customer name …" at bounding box center [693, 213] width 2090 height 287
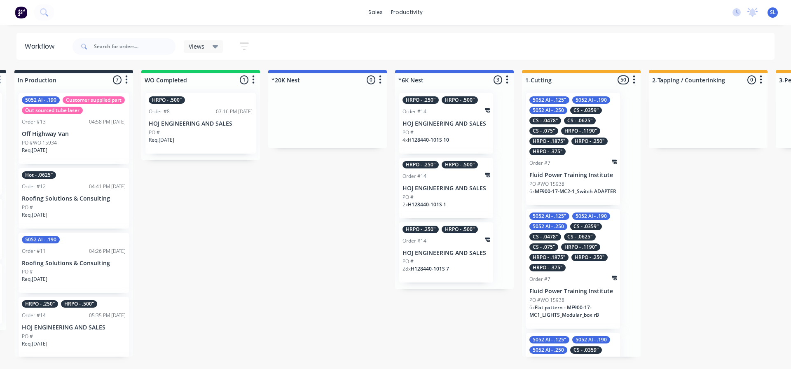
scroll to position [0, 430]
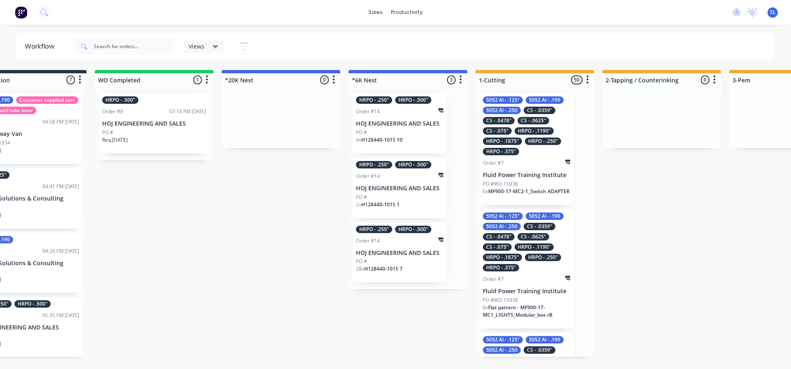
click at [378, 142] on span "H128440-101S 10" at bounding box center [381, 139] width 41 height 7
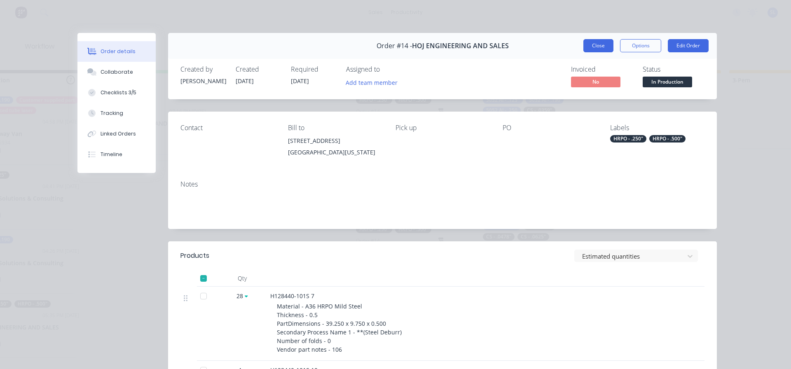
click at [589, 46] on button "Close" at bounding box center [598, 45] width 30 height 13
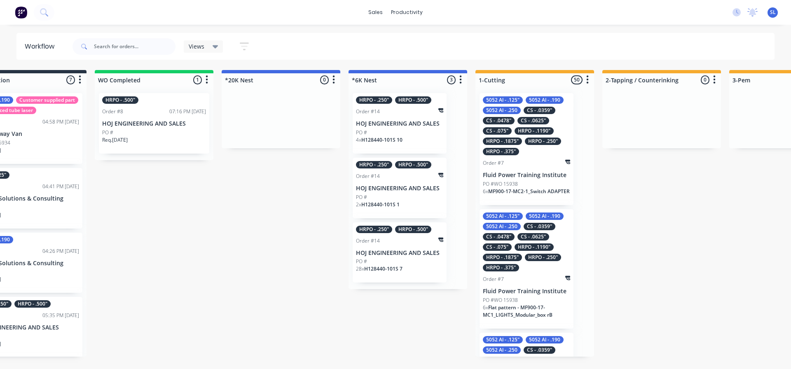
click at [363, 131] on p "PO #" at bounding box center [361, 132] width 11 height 7
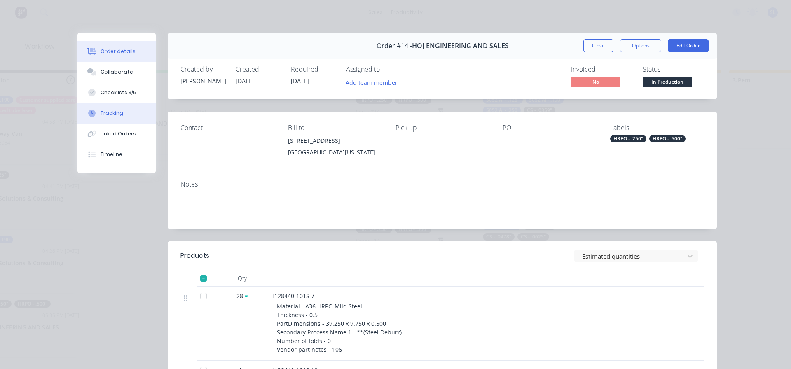
click at [121, 120] on button "Tracking" at bounding box center [116, 113] width 78 height 21
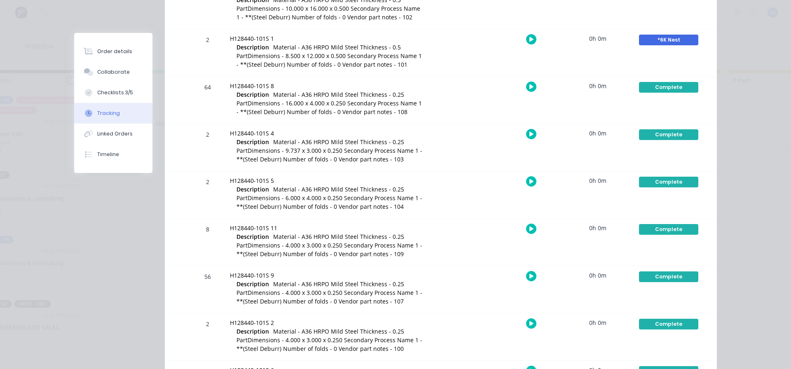
scroll to position [165, 0]
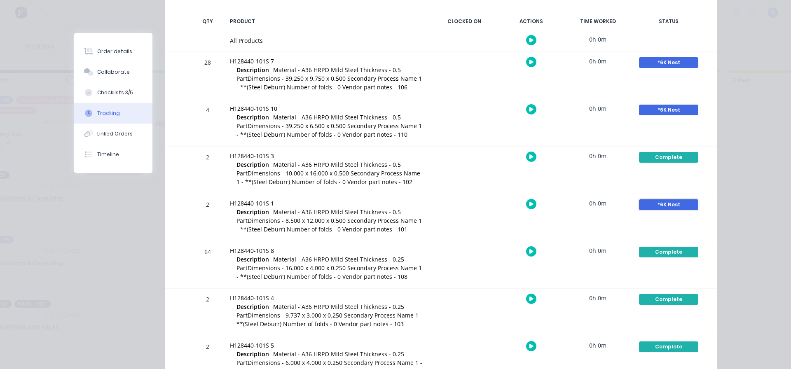
click at [641, 204] on div "*6K Nest" at bounding box center [668, 204] width 59 height 11
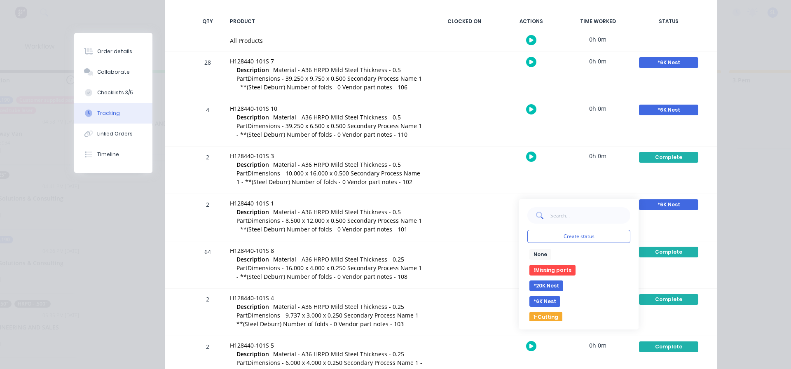
click at [552, 313] on button "1-Cutting" at bounding box center [545, 317] width 33 height 11
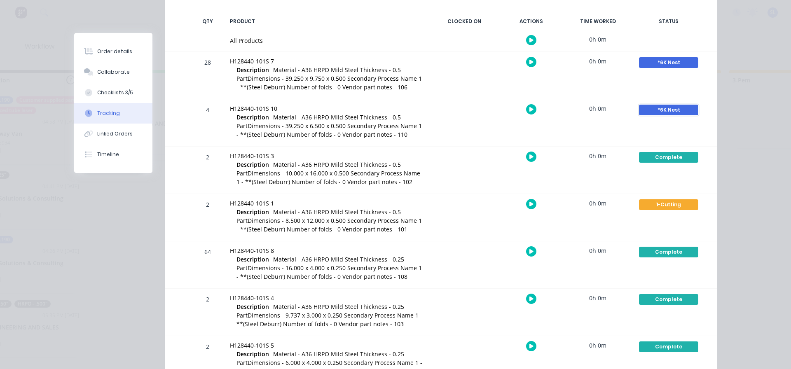
click at [654, 108] on div "*6K Nest" at bounding box center [668, 110] width 59 height 11
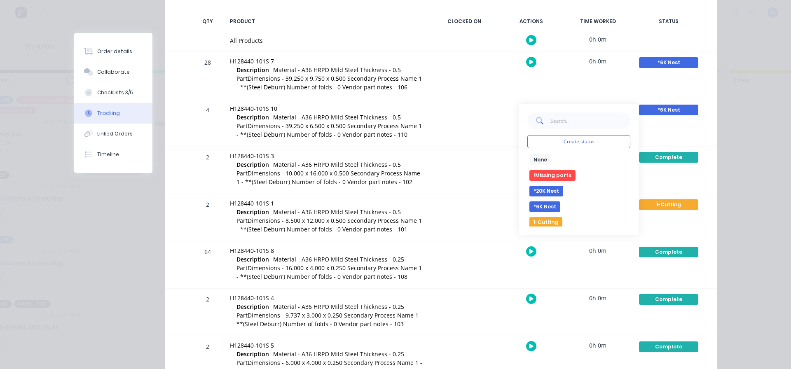
click at [545, 219] on button "1-Cutting" at bounding box center [545, 222] width 33 height 11
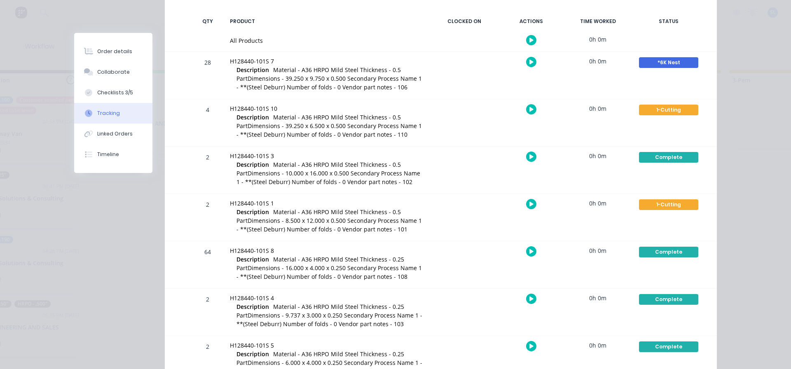
scroll to position [124, 0]
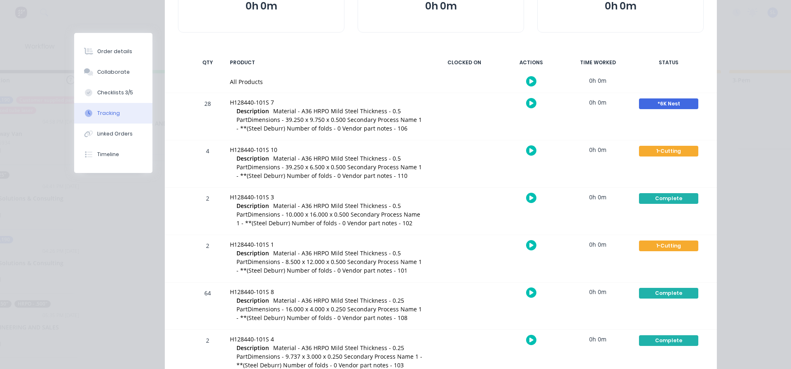
click at [750, 200] on div "Order details Collaborate Checklists 3/5 Tracking Linked Orders Timeline Order …" at bounding box center [395, 184] width 791 height 369
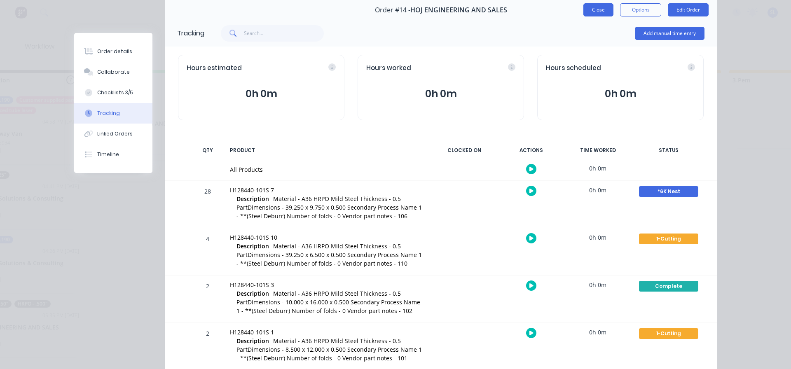
scroll to position [0, 0]
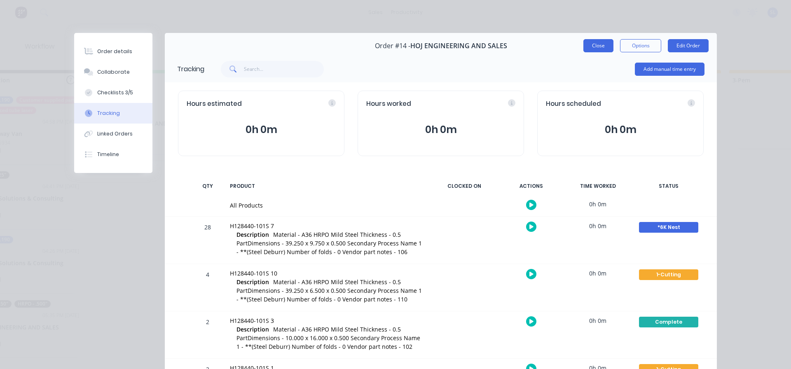
click at [592, 43] on button "Close" at bounding box center [598, 45] width 30 height 13
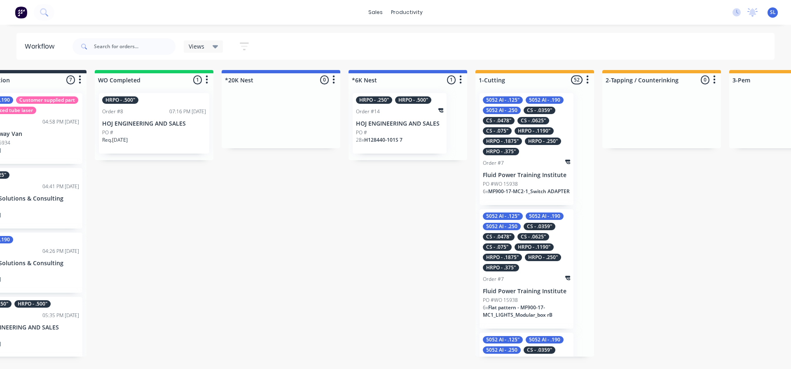
click at [419, 128] on div "HRPO - .250" HRPO - .500" Order #14 HOJ ENGINEERING AND SALES PO # 28 x H128440…" at bounding box center [399, 123] width 94 height 61
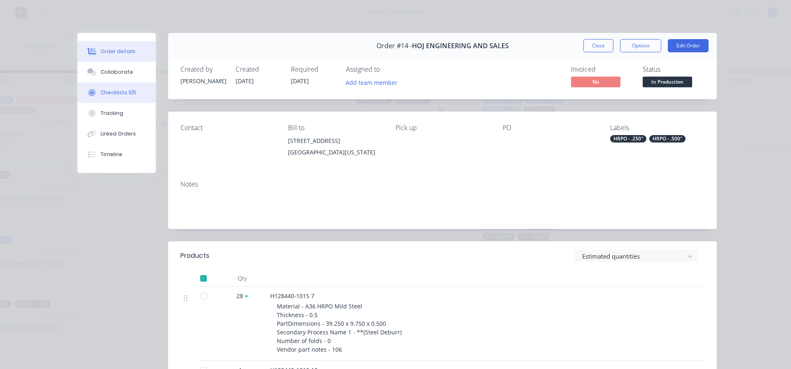
click at [100, 89] on div "Checklists 3/5" at bounding box center [118, 92] width 36 height 7
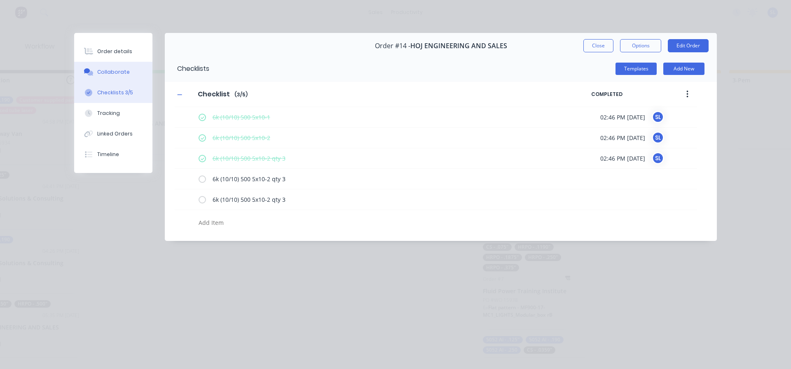
click at [102, 73] on div "Collaborate" at bounding box center [113, 71] width 33 height 7
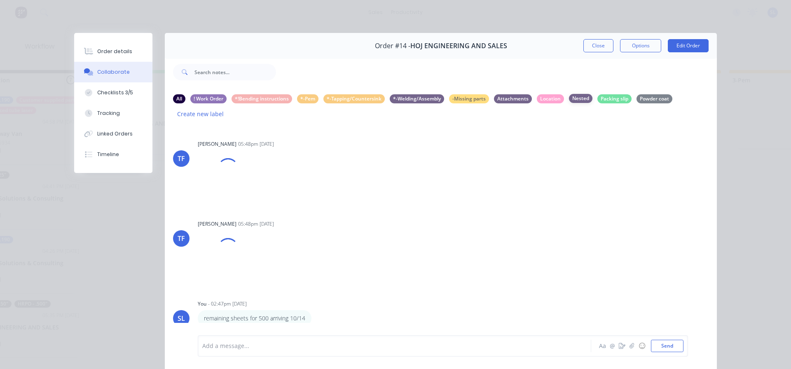
click at [582, 96] on div "Nested" at bounding box center [580, 98] width 23 height 9
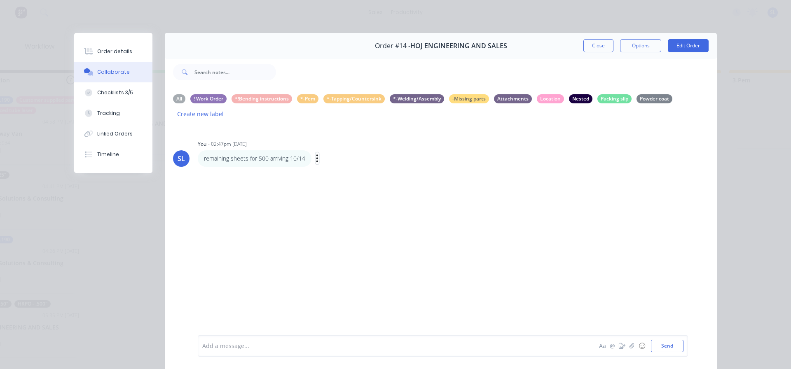
click at [316, 160] on icon "button" at bounding box center [317, 158] width 2 height 9
click at [337, 165] on button "Labels" at bounding box center [347, 160] width 52 height 14
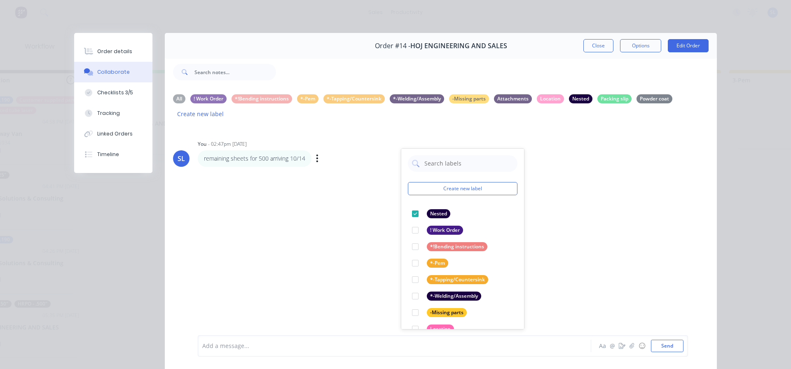
click at [358, 343] on div at bounding box center [383, 346] width 360 height 9
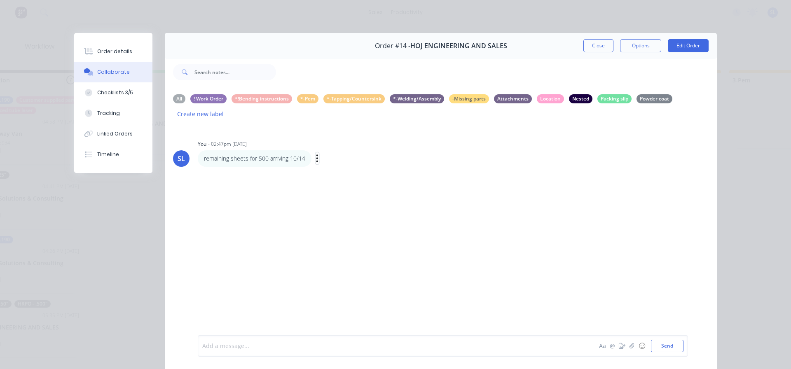
click at [316, 158] on button "button" at bounding box center [316, 158] width 3 height 12
click at [322, 158] on button "Labels" at bounding box center [347, 160] width 52 height 14
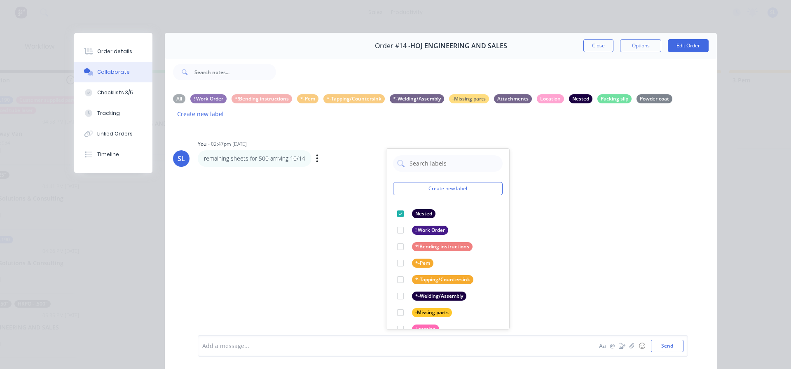
click at [543, 229] on div "SL You - 02:47pm [DATE] Create new label Nested edit ! Work Order edit *!Bendin…" at bounding box center [441, 237] width 552 height 223
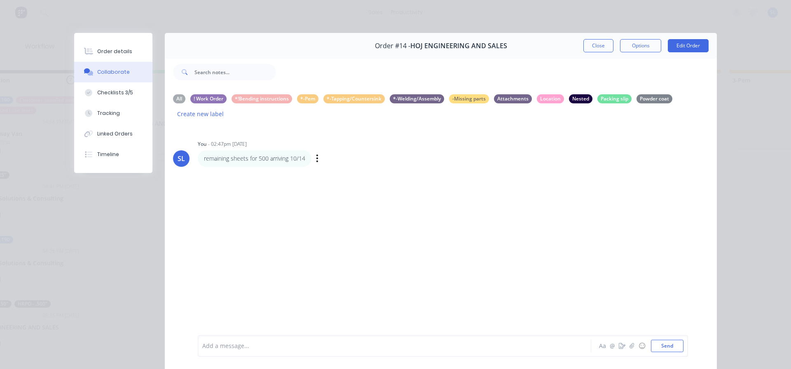
click at [354, 337] on div "Add a message... Aa @ ☺ Send" at bounding box center [443, 345] width 490 height 21
click at [352, 337] on div "Add a message... Aa @ ☺ Send" at bounding box center [443, 345] width 490 height 21
click at [343, 340] on div "Add a message..." at bounding box center [382, 346] width 361 height 12
click at [316, 220] on div "SL You - 02:47pm [DATE] remaining sheets for 500 arriving 10/14 Labels Edit Del…" at bounding box center [441, 237] width 552 height 223
click at [122, 103] on button "Checklists 3/5" at bounding box center [113, 92] width 78 height 21
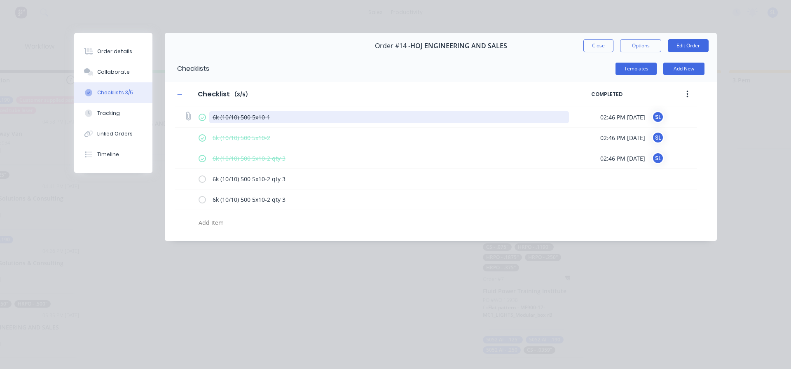
type textarea "x"
click at [273, 123] on textarea "6k (10/10) 500 5x10-1" at bounding box center [389, 117] width 360 height 12
drag, startPoint x: 274, startPoint y: 119, endPoint x: 203, endPoint y: 133, distance: 72.5
click at [203, 133] on div "6k (10/10) 500 5x10-1 02:46 PM [DATE] SL 6k (10/10) 500 5x10-2 02:46 PM [DATE] …" at bounding box center [436, 169] width 522 height 124
click at [306, 117] on textarea "6k (10/10) 500 5x10-1" at bounding box center [389, 117] width 360 height 12
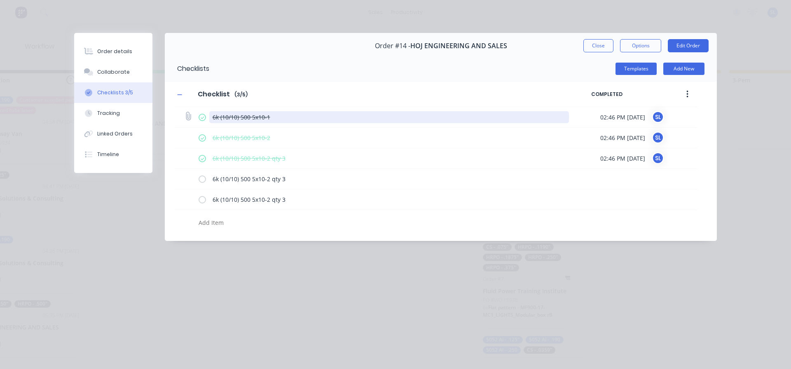
click at [300, 119] on textarea "6k (10/10) 500 5x10-1" at bounding box center [389, 117] width 360 height 12
type textarea "6k (10/10) 500 5x10-"
type textarea "x"
type textarea "6k (10/10) 500 5x10"
type textarea "x"
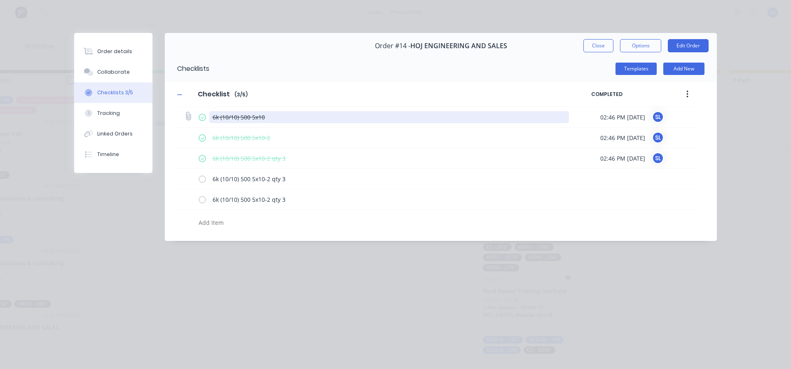
type textarea "6k (10/10) 500 5x1"
type textarea "x"
type textarea "6k (10/10) 500 5"
type textarea "x"
type textarea "6k (10/10) 500 7"
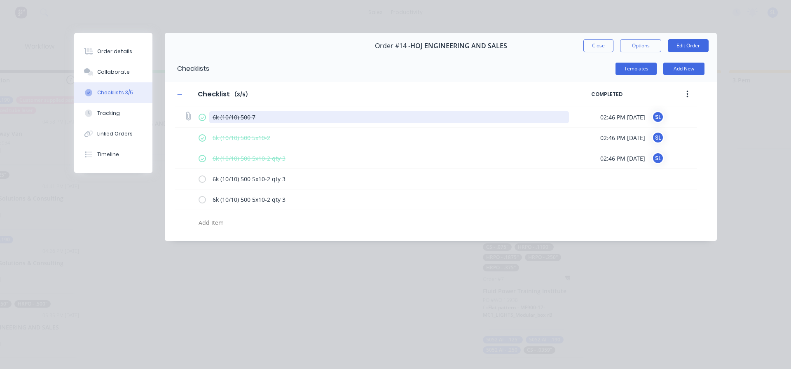
type textarea "x"
type textarea "6k (10/10) 500 77"
type textarea "x"
type textarea "6k (10/10) 500 77x60"
type textarea "x"
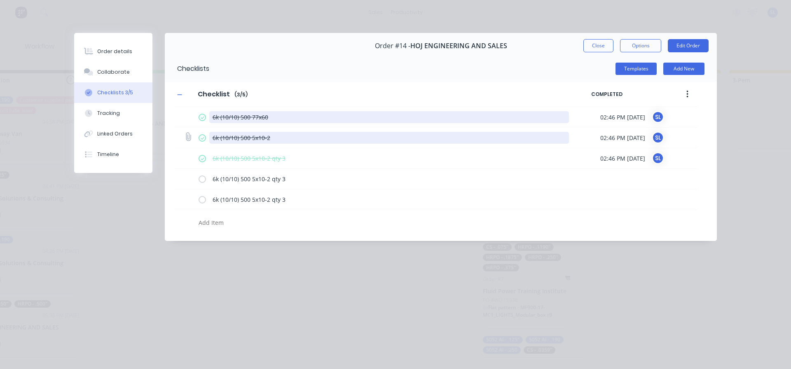
type textarea "6k (10/10) 500 77x60"
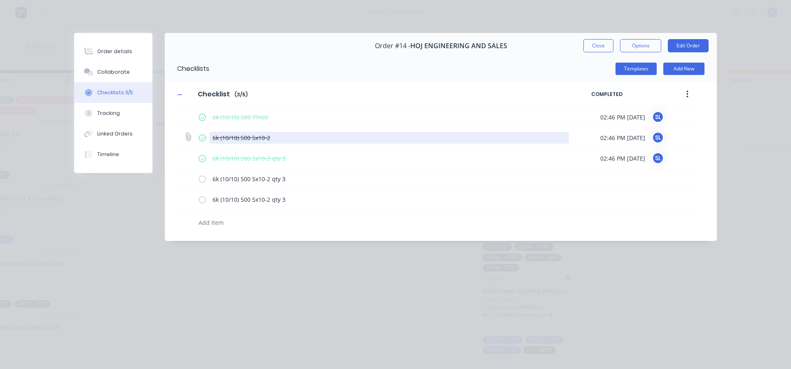
type textarea "x"
click at [344, 139] on textarea "6k (10/10) 500 5x10-2" at bounding box center [389, 138] width 360 height 12
type textarea "6k (10/10) 500 5x10-"
type textarea "x"
type textarea "6k (10/10) 500 5x1"
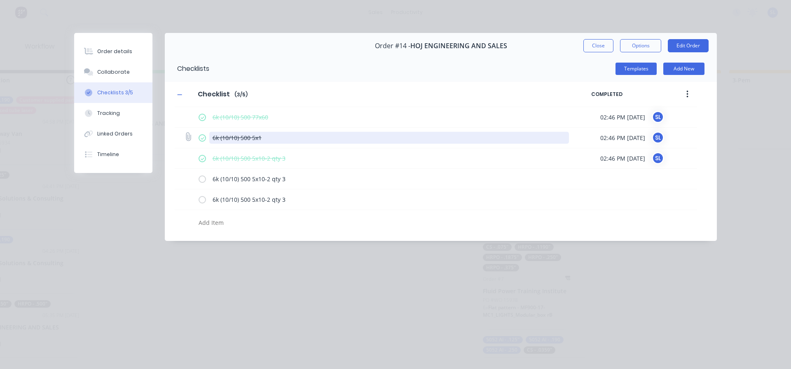
type textarea "x"
type textarea "6k (10/10) 500 5"
type textarea "x"
type textarea "6k (10/10) 500"
type textarea "x"
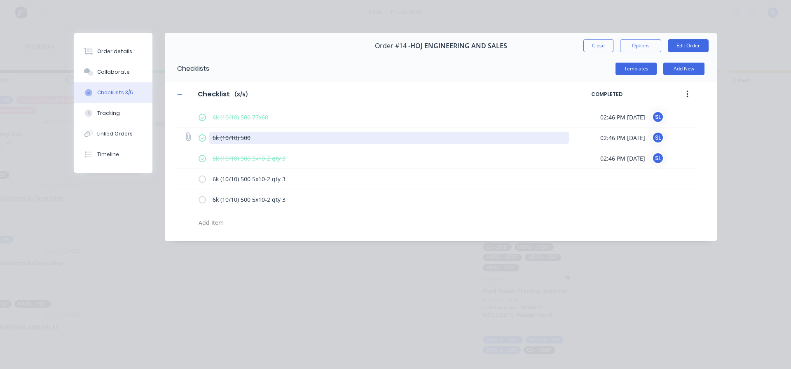
type textarea "6k (10/10) 500 3"
type textarea "x"
type textarea "6k (10/10) 500 31"
type textarea "x"
type textarea "6k (10/10) 500 31x"
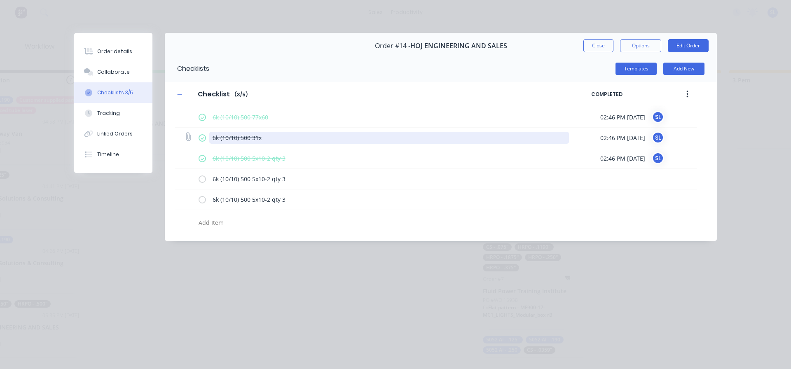
type textarea "x"
type textarea "6k (10/10) 500 31x2"
type textarea "x"
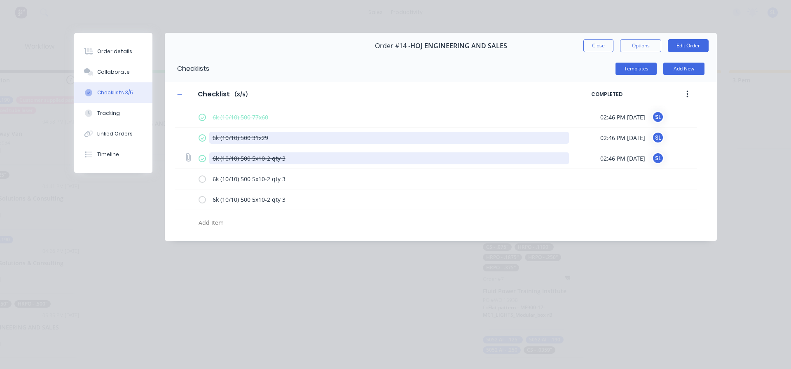
type textarea "6k (10/10) 500 31x29"
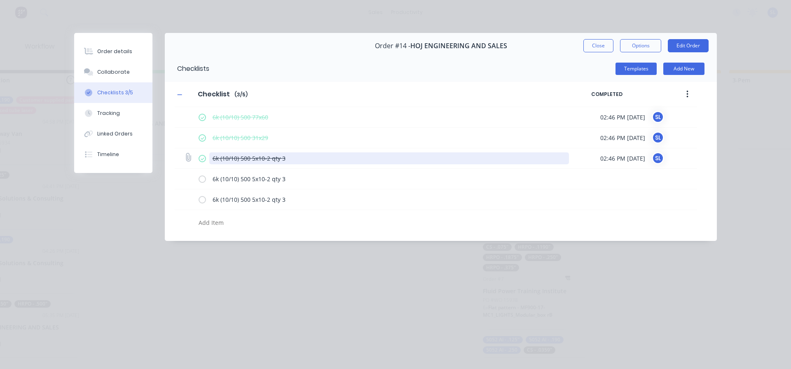
click at [334, 160] on textarea "6k (10/10) 500 5x10-2 qty 3" at bounding box center [389, 158] width 360 height 12
type textarea "x"
type textarea "6k (10/10) 500 5x10-2 qty"
type textarea "x"
type textarea "6k (10/10) 500 5x10-2 qty"
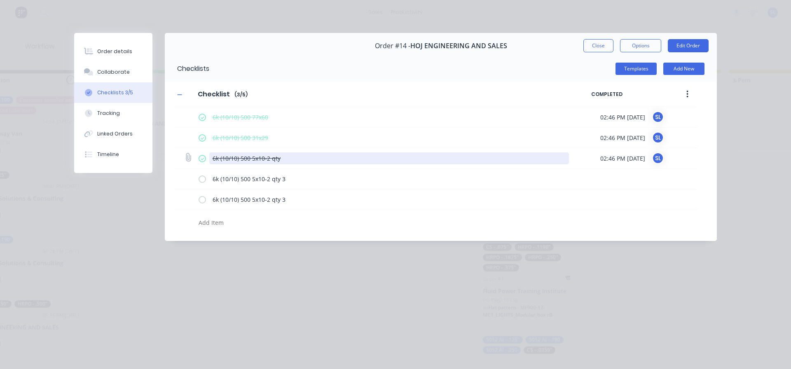
type textarea "x"
type textarea "6k (10/10) 500 5x10-2 q"
type textarea "x"
type textarea "6k (10/10) 500 5x10-2"
type textarea "x"
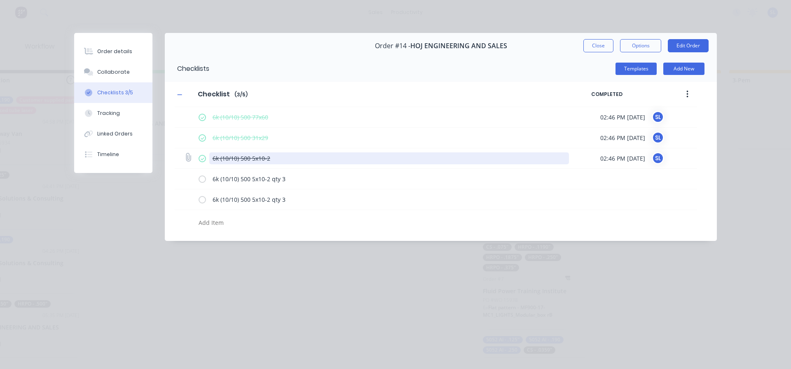
type textarea "6k (10/10) 500 5x10-2"
type textarea "x"
type textarea "6k (10/10) 500 5x10-"
type textarea "x"
type textarea "6k (10/10) 500 5x10"
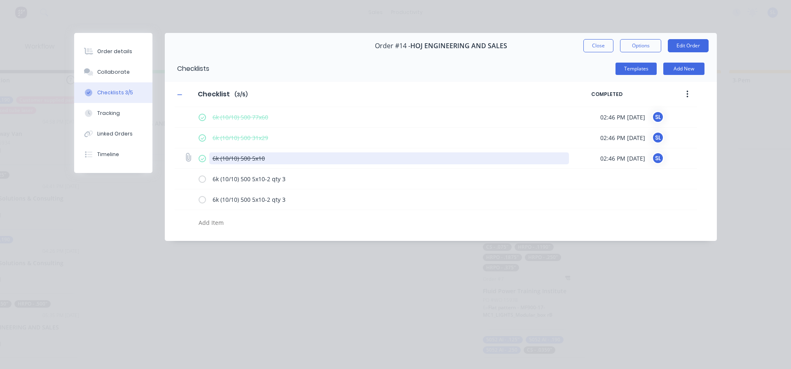
type textarea "x"
type textarea "6k (10/10) 500 5x1"
type textarea "x"
type textarea "6k (10/10) 500 5"
type textarea "x"
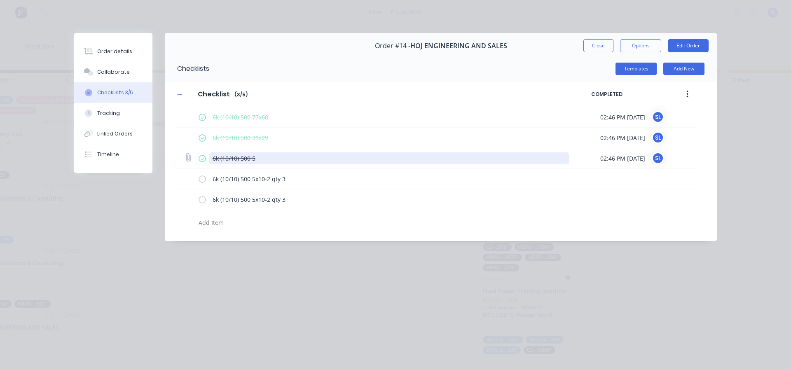
type textarea "6k (10/10) 500"
type textarea "x"
type textarea "6k (10/10) 500 5"
type textarea "x"
type textarea "6k (10/10) 500 5x1"
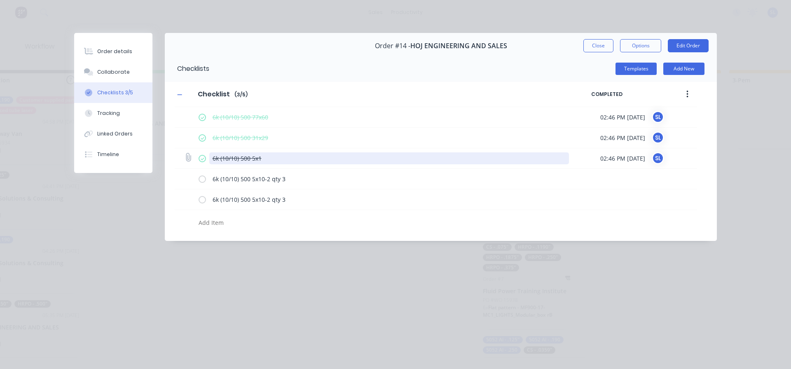
type textarea "x"
type textarea "6k (10/10) 500 5x10"
type textarea "x"
type textarea "6k (10/10) 500 5x10-"
type textarea "x"
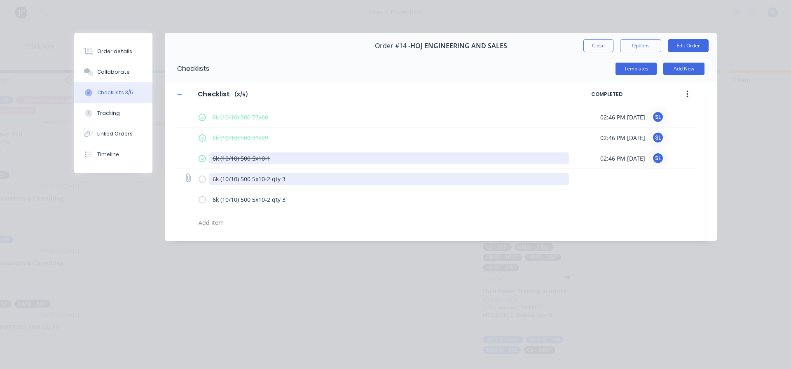
type textarea "6k (10/10) 500 5x10-1"
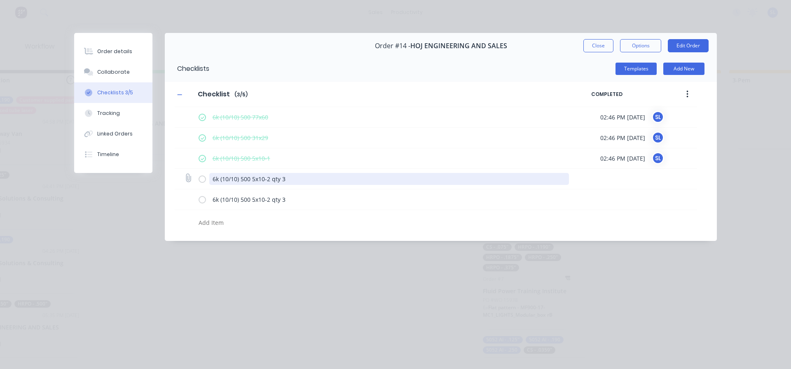
click at [297, 183] on textarea "6k (10/10) 500 5x10-2 qty 3" at bounding box center [389, 179] width 360 height 12
type textarea "x"
type textarea "6k (10/10) 500 5x10-2 qty"
type textarea "x"
type textarea "6k (10/10) 500 5x10-2 qty"
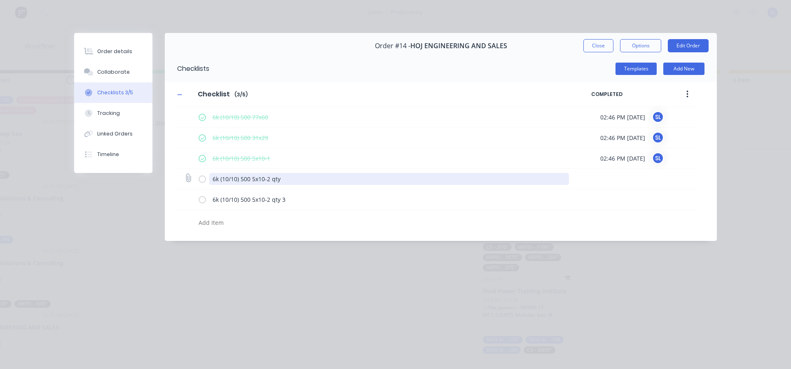
type textarea "x"
type textarea "6k (10/10) 500 5x10-2 q"
type textarea "x"
type textarea "6k (10/10) 500 5x10-2"
type textarea "x"
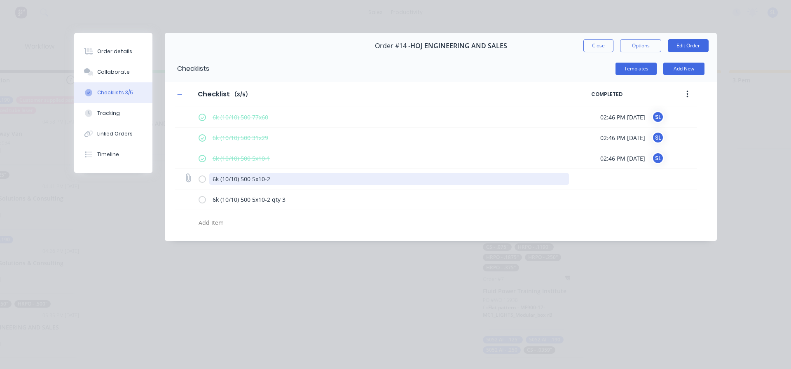
type textarea "6k (10/10) 500 5x10-"
type textarea "x"
type textarea "6k (10/10) 500 5x1"
type textarea "x"
type textarea "6k (10/10) 500 5"
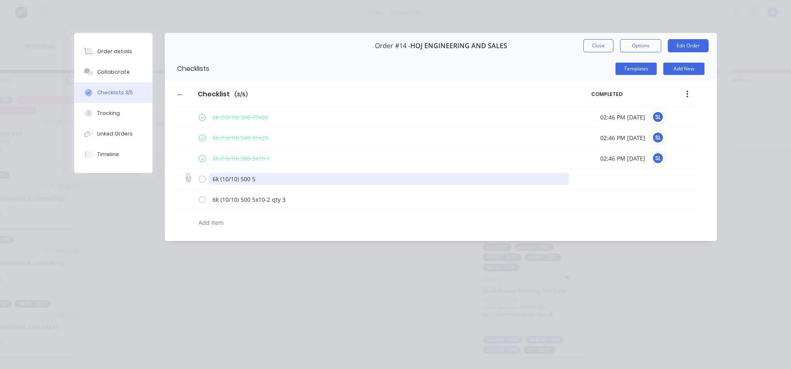
type textarea "x"
type textarea "6k (10/10) 500"
type textarea "x"
type textarea "6k (10/10) 500"
type textarea "x"
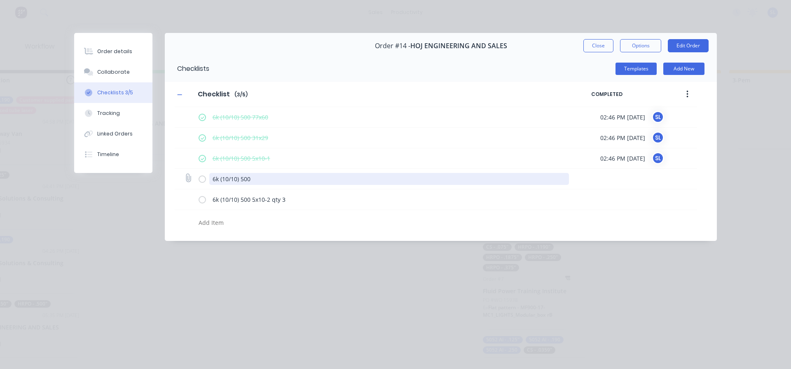
type textarea "6k (10/10) 500 5"
type textarea "x"
type textarea "6k (10/10) 500 5x"
type textarea "x"
type textarea "6k (10/10) 500 5x1"
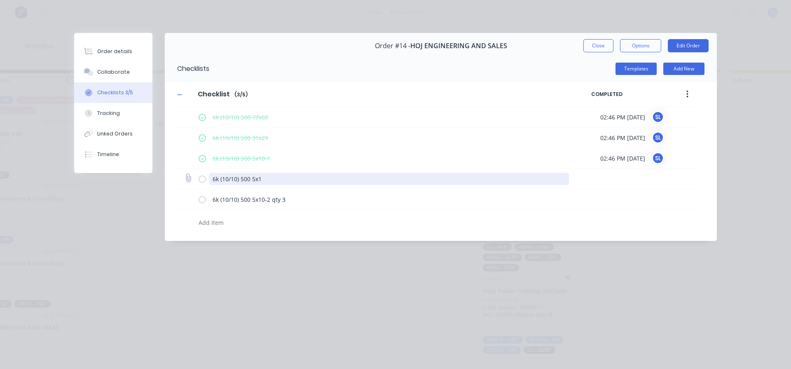
type textarea "x"
type textarea "6k (10/10) 500 5x10-"
type textarea "x"
type textarea "6k (10/10) 500 5x10-2"
type textarea "x"
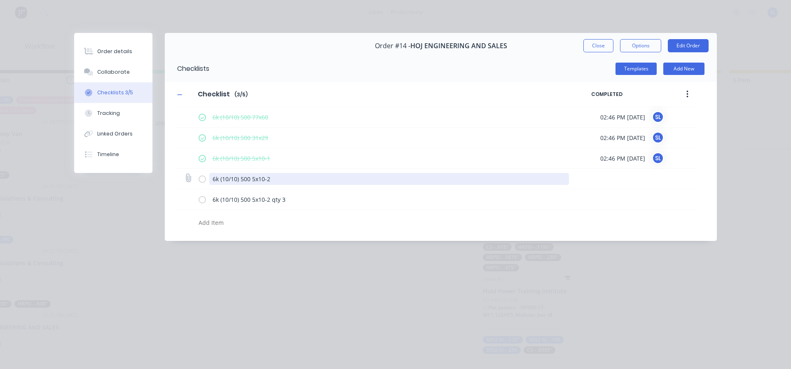
type textarea "6k (10/10) 500 5x10-2"
type textarea "x"
type textarea "6k (10/10) 500 5x10-2 qt"
type textarea "x"
type textarea "6k (10/10) 500 5x10-2 qty"
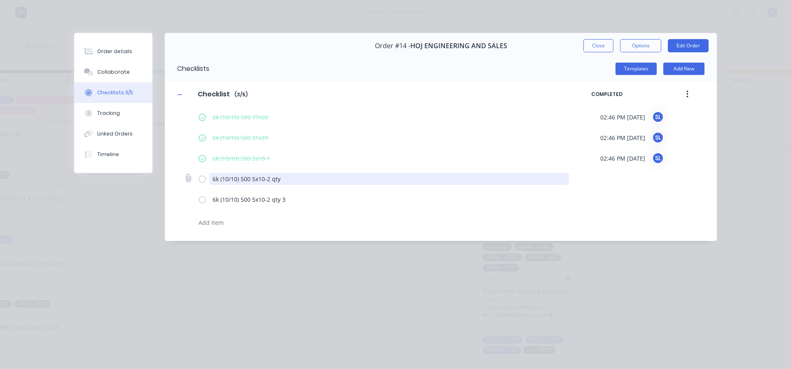
type textarea "x"
type textarea "6k (10/10) 500 5x10-2 qty 4"
click at [288, 181] on textarea "6k (10/10) 500 5x10-2 qty 4" at bounding box center [389, 179] width 360 height 12
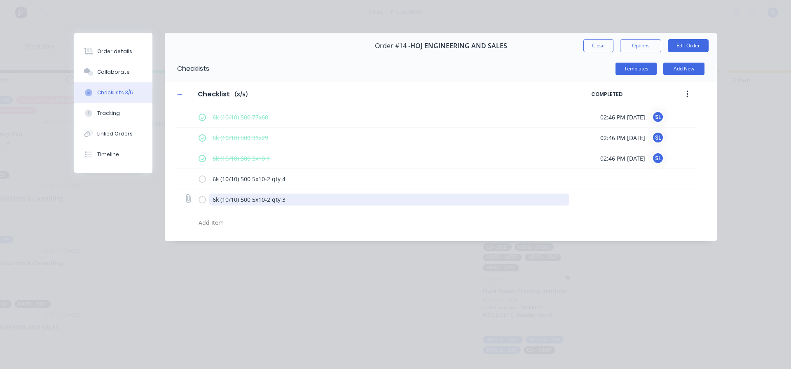
click at [294, 199] on textarea "6k (10/10) 500 5x10-2 qty 3" at bounding box center [389, 200] width 360 height 12
type textarea "x"
type textarea "6k (10/10) 500 5x10-2 qty"
type textarea "x"
type textarea "6k (10/10) 500 5x10-2 qt"
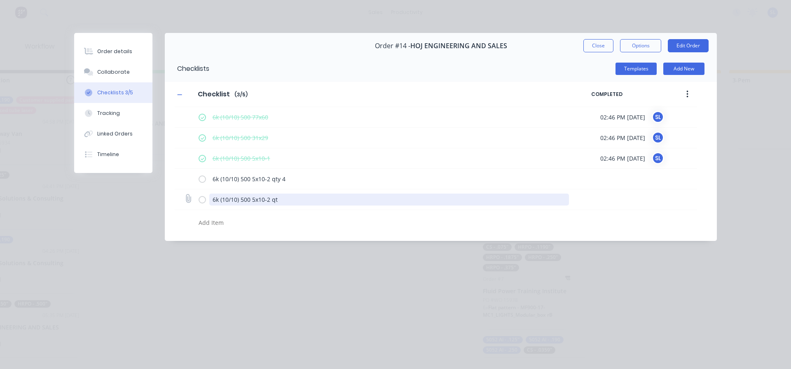
type textarea "x"
type textarea "6k (10/10) 500 5x10-2 q"
type textarea "x"
type textarea "6k (10/10) 500 5x10-2"
type textarea "x"
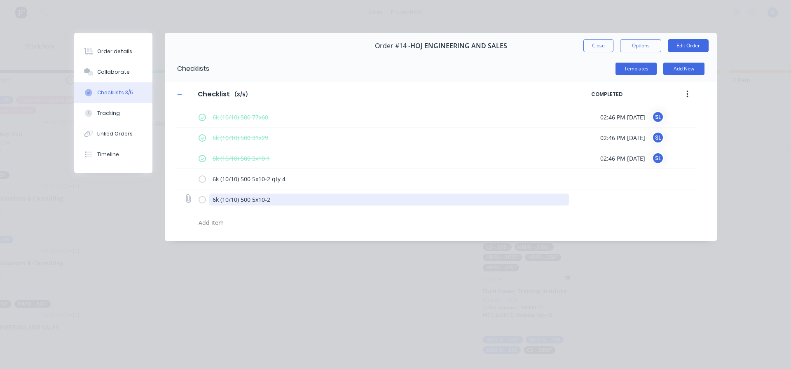
type textarea "6k (10/10) 500 5x10-2"
type textarea "x"
type textarea "6k (10/10) 500 5x10-2 q"
type textarea "x"
type textarea "6k (10/10) 500 5x10-2 qt"
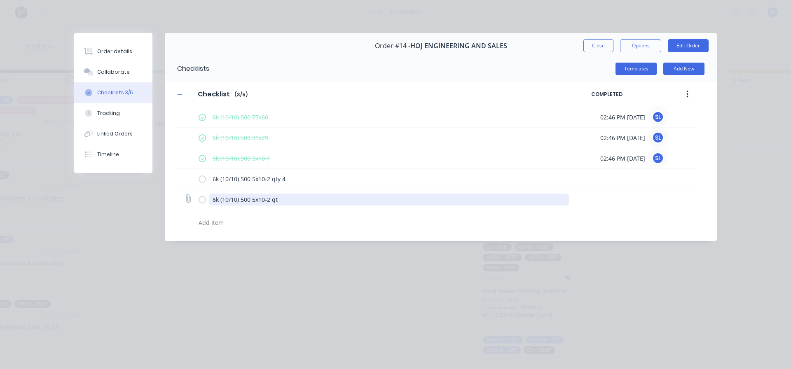
type textarea "x"
type textarea "6k (10/10) 500 5x10-2 qty"
type textarea "x"
type textarea "6k (10/10) 500 5x10-2 qty"
type textarea "x"
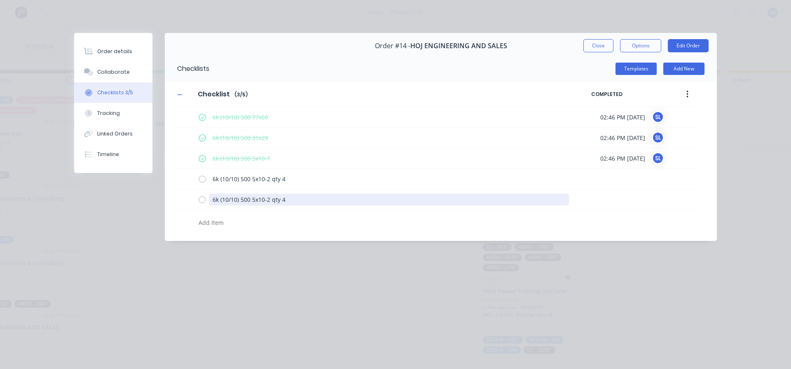
drag, startPoint x: 294, startPoint y: 207, endPoint x: 203, endPoint y: 219, distance: 91.4
click at [206, 221] on div "6k (10/10) 500 77x60 02:46 PM [DATE] SL 6k (10/10) 500 31x29 02:46 PM [DATE] SL…" at bounding box center [436, 169] width 522 height 124
type textarea "6k (10/10) 500 5x10-2 qty 4"
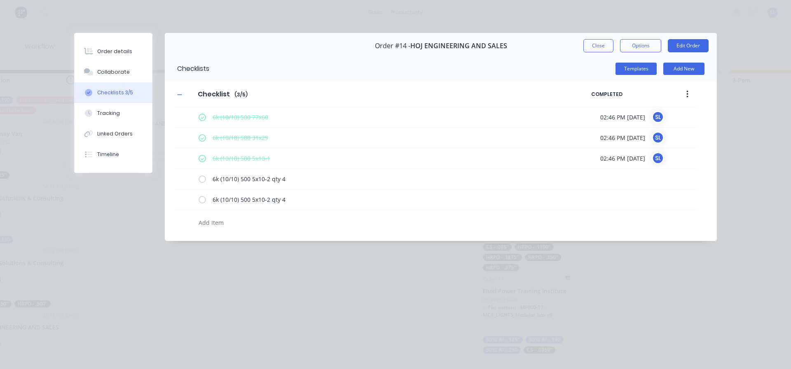
click at [210, 225] on textarea at bounding box center [361, 223] width 333 height 12
paste textarea "6k (10/10) 500 5x10-2 qty 4"
type textarea "x"
type textarea "6k (10/10) 500 5x10-2 qty 4"
type textarea "x"
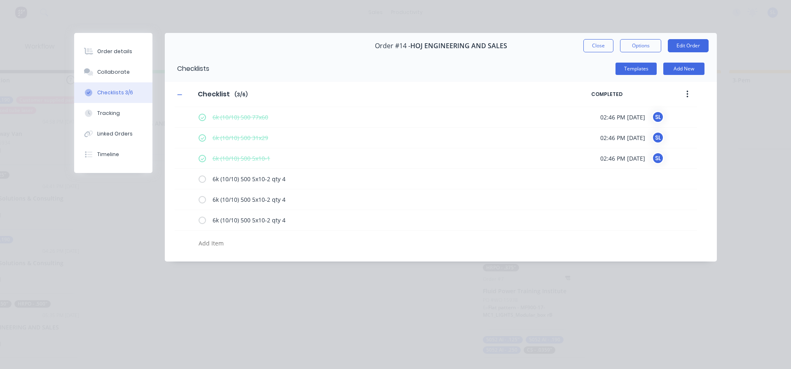
paste textarea "6k (10/10) 500 5x10-2 qty 4"
type textarea "x"
type textarea "6k (10/10) 500 5x10-2 qty 4"
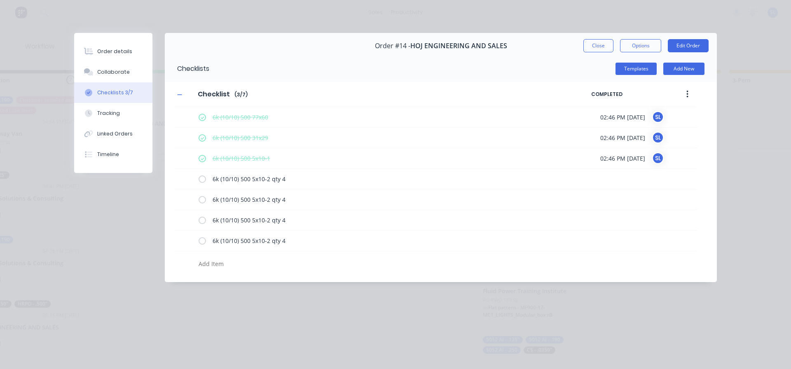
paste textarea "6k (10/10) 500 5x10-2 qty 4"
type textarea "x"
type textarea "6k (10/10) 500 5x10-2 qty 4"
type textarea "x"
type textarea "6k (10/10) 500 5x10-2 qty"
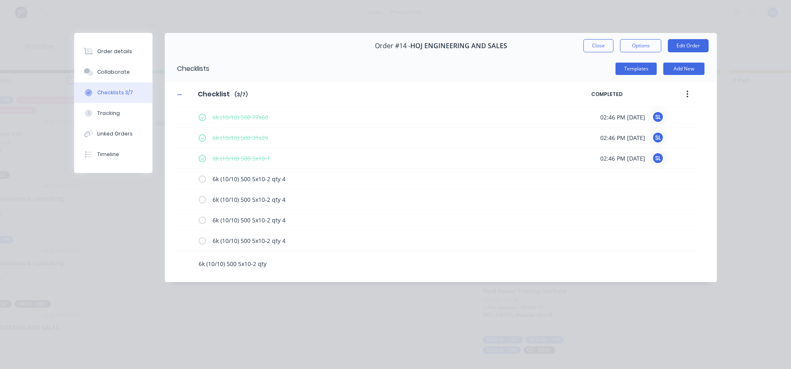
type textarea "x"
type textarea "6k (10/10) 500 5x10-2 qty"
type textarea "x"
type textarea "6k (10/10) 500 5x10-2 qt"
type textarea "x"
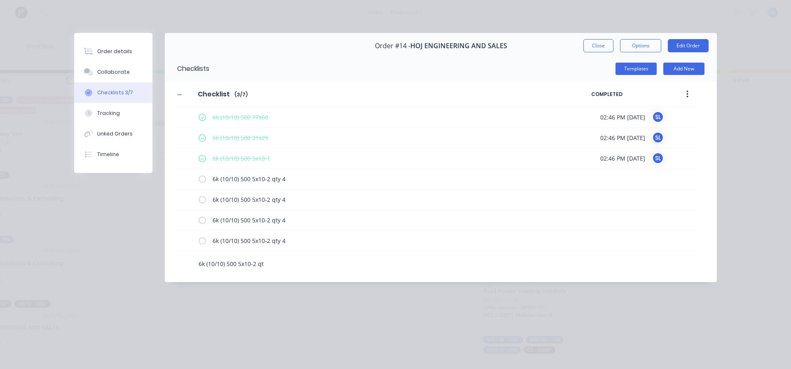
type textarea "6k (10/10) 500 5x10-2 q"
type textarea "x"
type textarea "6k (10/10) 500 5x10-2"
type textarea "x"
type textarea "6k (10/10) 500 5x10-2"
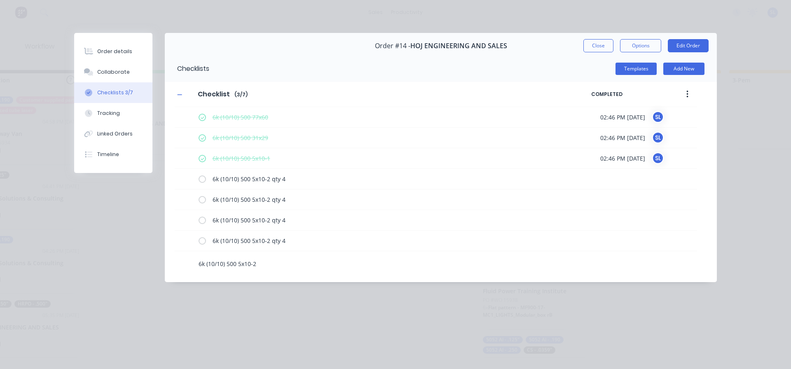
type textarea "x"
type textarea "6k (10/10) 500 5x10-"
type textarea "x"
type textarea "6k (10/10) 500 5x10-3"
type textarea "x"
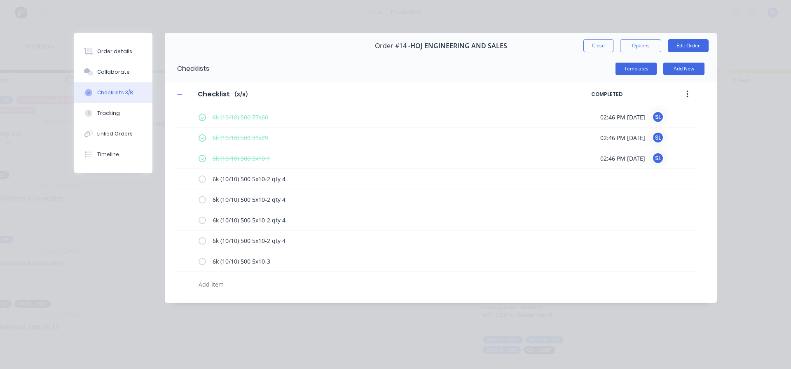
paste textarea "6k (10/10) 500 5x10-2 qty 4"
type textarea "x"
type textarea "6k (10/10) 500 5x10-2 qty 4"
type textarea "x"
type textarea "6k (10/10) 500 5x10-2 qty"
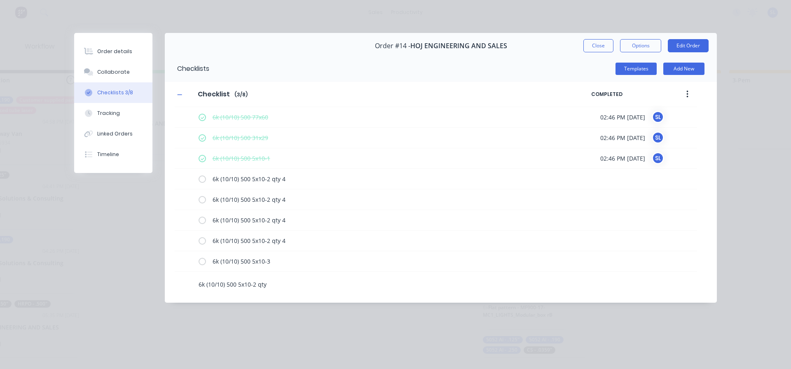
type textarea "x"
type textarea "6k (10/10) 500 5x10-2 qty"
type textarea "x"
type textarea "6k (10/10) 500 5x10-2 qt"
type textarea "x"
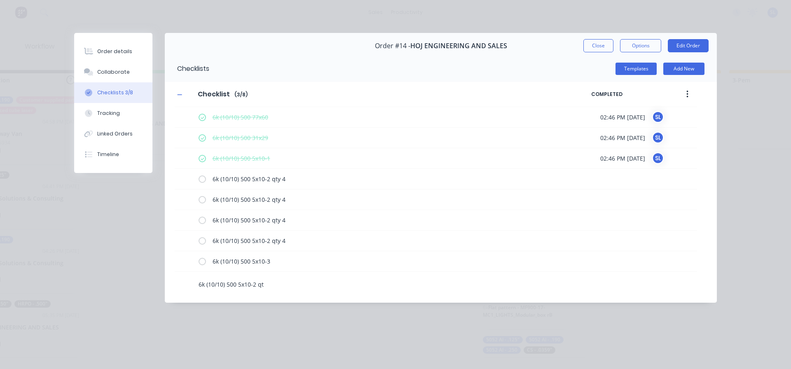
type textarea "6k (10/10) 500 5x10-2 q"
type textarea "x"
type textarea "6k (10/10) 500 5x10-2"
type textarea "x"
type textarea "6k (10/10) 500 5x10-2"
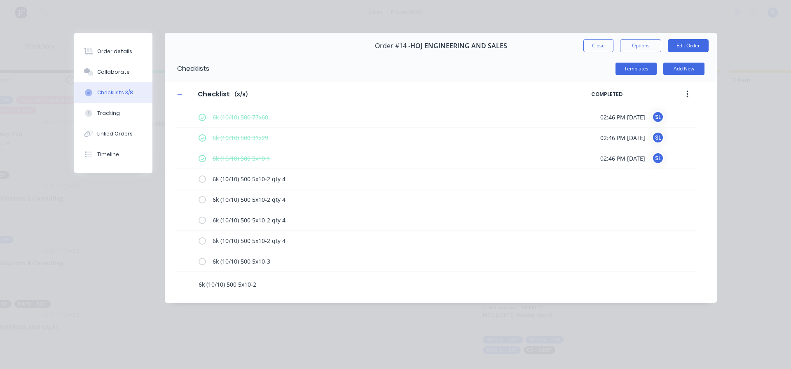
type textarea "x"
type textarea "6k (10/10) 500 5x10-"
type textarea "x"
type textarea "6k (10/10) 500 5x10-4"
type textarea "x"
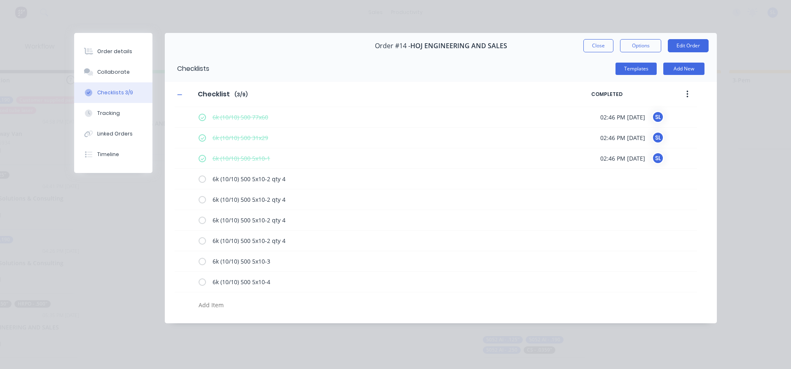
click at [583, 44] on button "Close" at bounding box center [598, 45] width 30 height 13
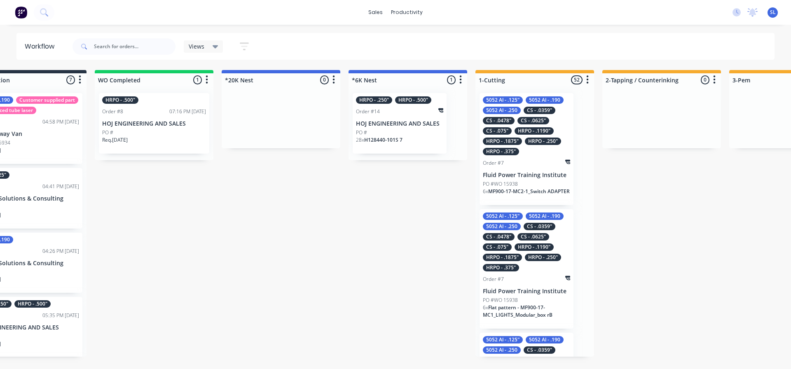
click at [392, 129] on div "PO #" at bounding box center [399, 132] width 87 height 7
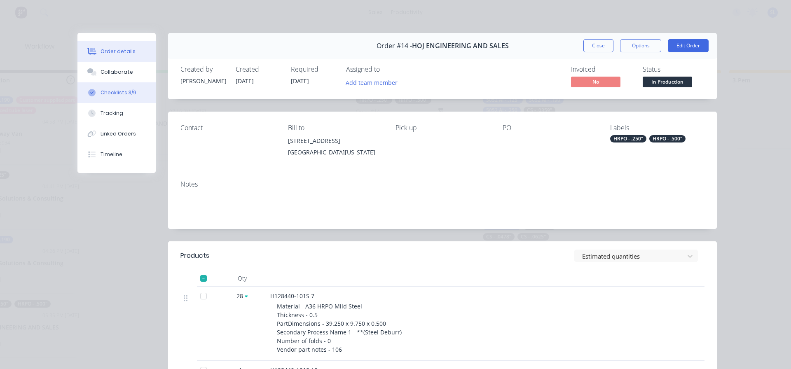
click at [107, 90] on div "Checklists 3/9" at bounding box center [118, 92] width 36 height 7
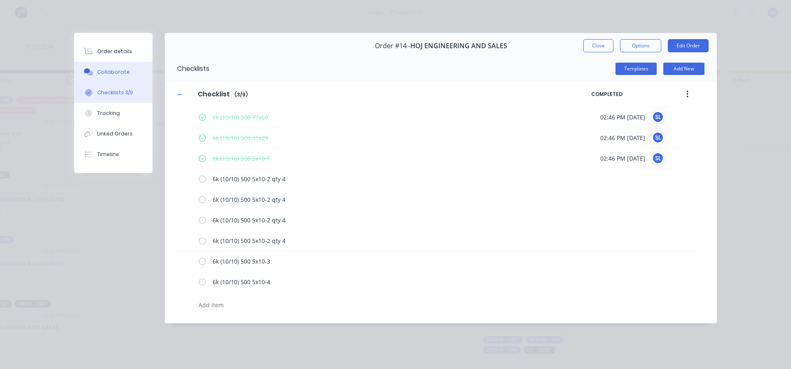
click at [92, 81] on button "Collaborate" at bounding box center [113, 72] width 78 height 21
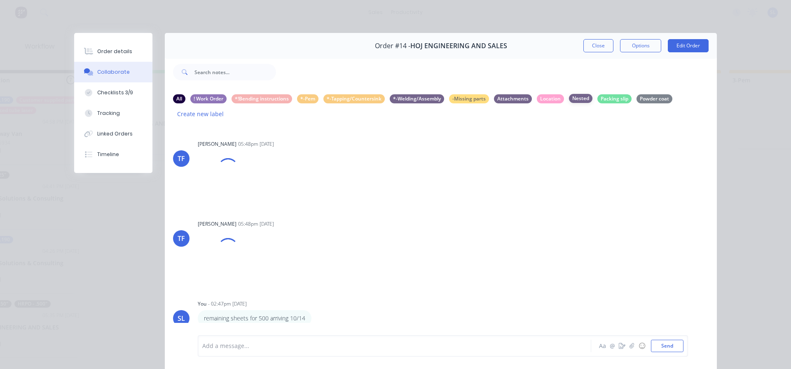
click at [575, 99] on div "Nested" at bounding box center [580, 98] width 23 height 9
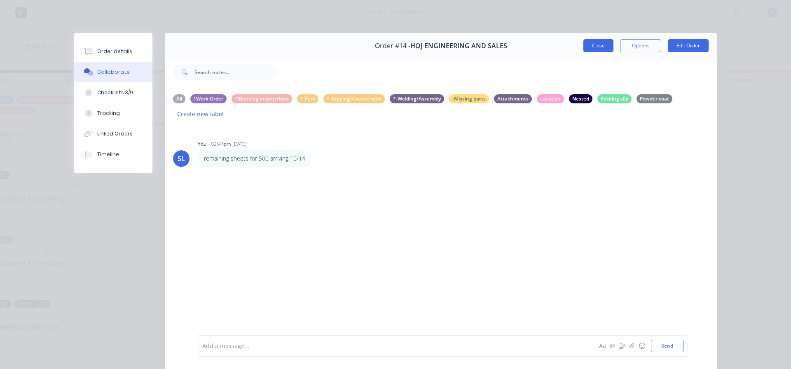
click at [586, 45] on button "Close" at bounding box center [598, 45] width 30 height 13
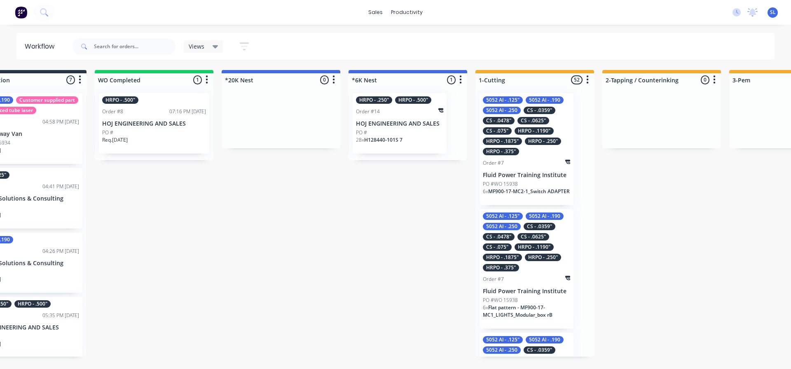
click at [412, 143] on div "28 x H128440-101S 7" at bounding box center [399, 143] width 87 height 14
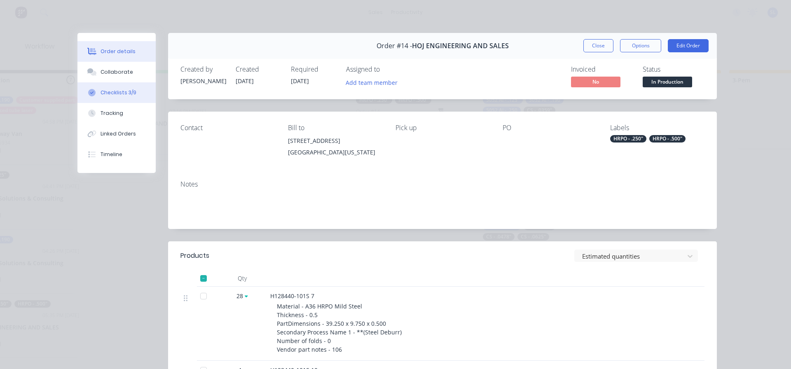
click at [115, 94] on div "Checklists 3/9" at bounding box center [118, 92] width 36 height 7
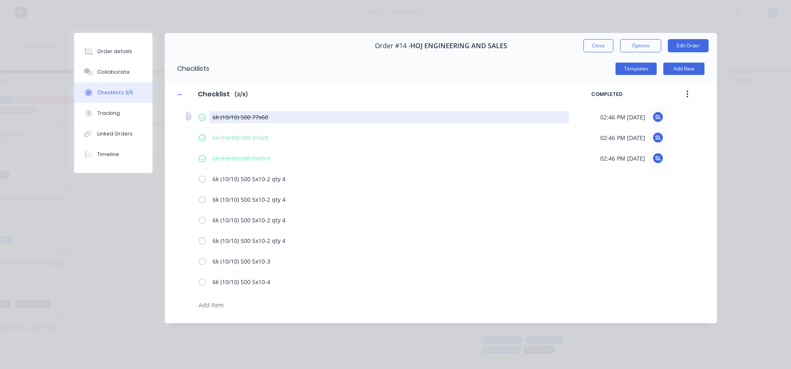
type textarea "x"
click at [231, 119] on textarea "6k (10/10) 500 77x60" at bounding box center [389, 117] width 360 height 12
type textarea "6k (10/1) 500 77x60"
type textarea "x"
type textarea "6k (10/) 500 77x60"
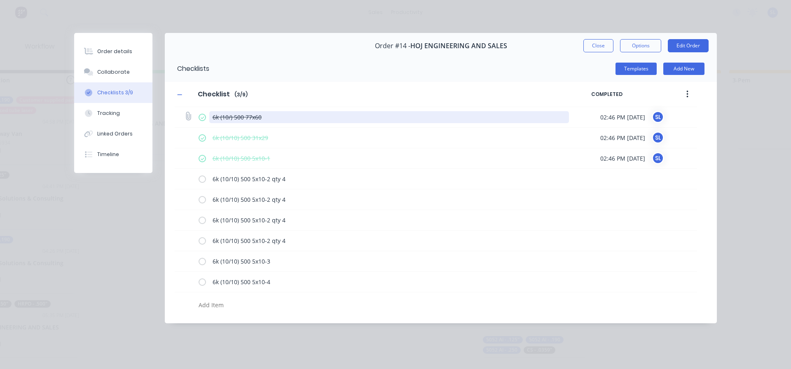
type textarea "x"
type textarea "6k (10/9) 500 77x60"
type textarea "x"
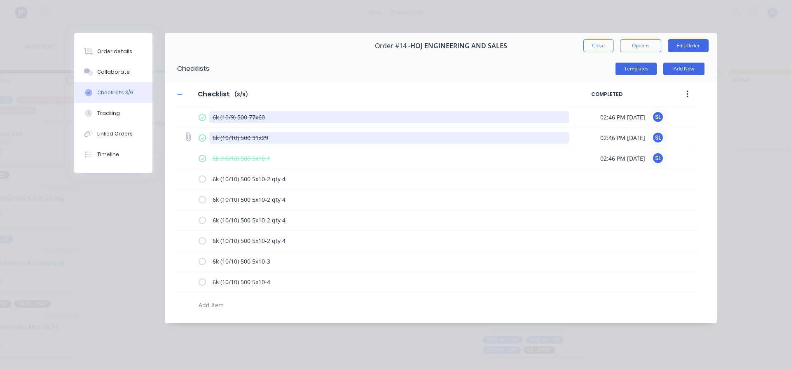
type textarea "6k (10/9) 500 77x60"
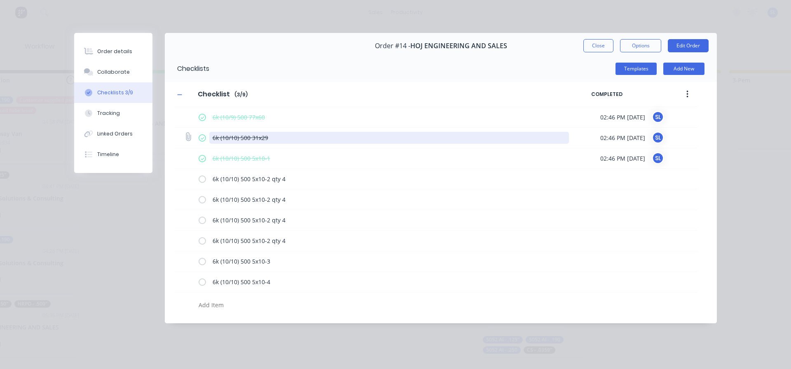
click at [267, 144] on textarea "6k (10/10) 500 31x29" at bounding box center [389, 138] width 360 height 12
type textarea "x"
click at [237, 143] on textarea "6k (10/10) 500 31x29" at bounding box center [389, 138] width 360 height 12
type textarea "6k (10/1) 500 31x29"
type textarea "x"
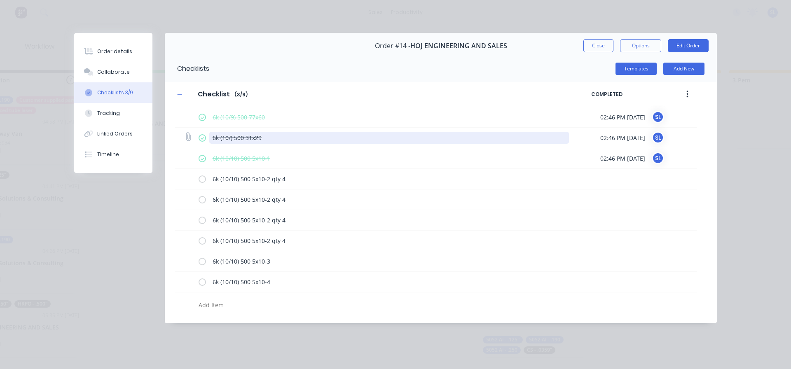
type textarea "6k (10/9) 500 31x29"
type textarea "x"
type textarea "6k (10/9) 500 31x29"
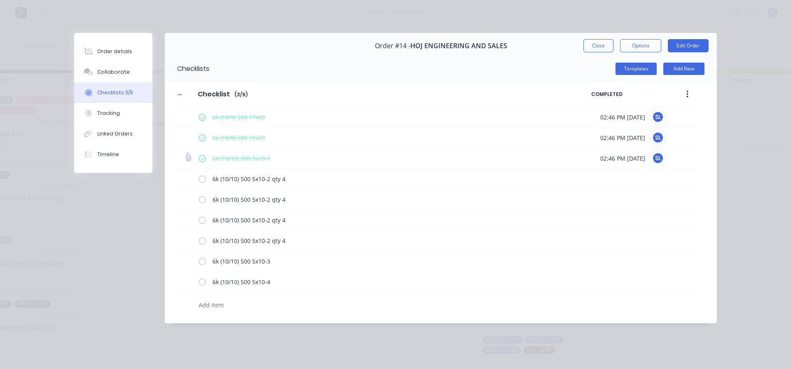
click at [245, 151] on div "6k (10/10) 500 5x10-1" at bounding box center [385, 158] width 374 height 16
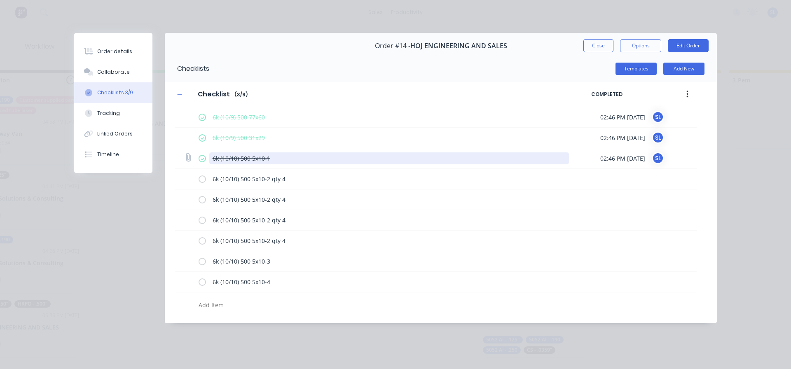
click at [240, 158] on textarea "6k (10/10) 500 5x10-1" at bounding box center [389, 158] width 360 height 12
click at [238, 161] on textarea "6k (10/10) 500 5x10-1" at bounding box center [389, 158] width 360 height 12
type textarea "x"
type textarea "6k (10/1) 500 5x10-1"
type textarea "x"
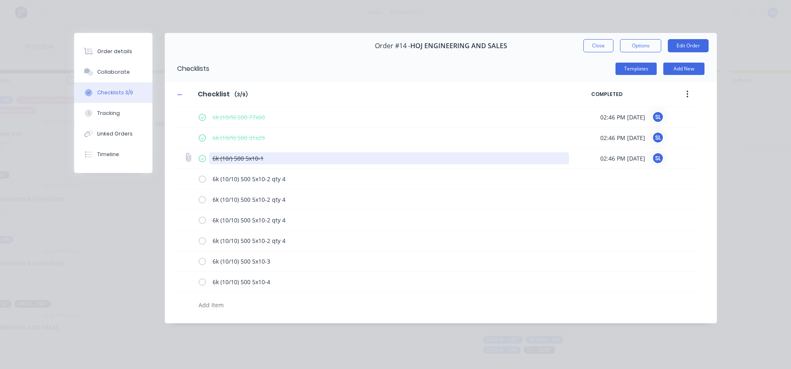
type textarea "6k (10/9) 500 5x10-1"
type textarea "x"
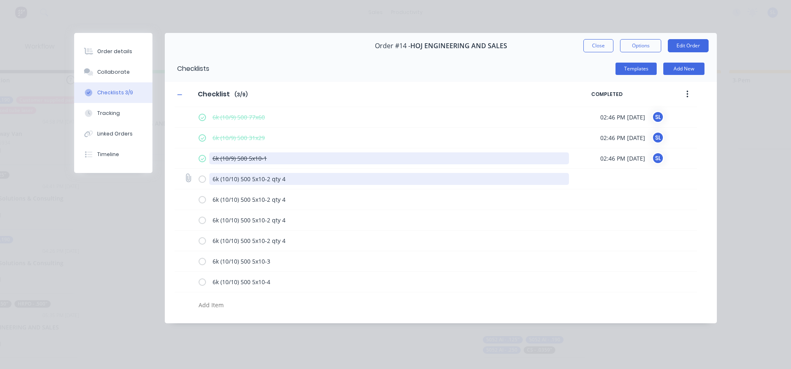
type textarea "6k (10/9) 500 5x10-1"
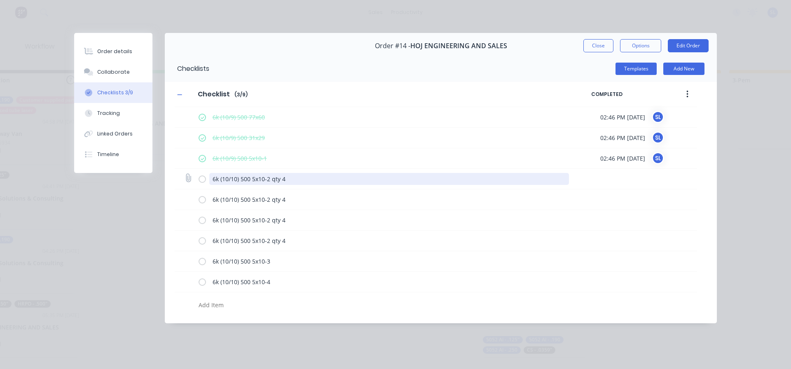
click at [236, 180] on textarea "6k (10/10) 500 5x10-2 qty 4" at bounding box center [389, 179] width 360 height 12
type textarea "x"
type textarea "6k (10/1) 500 5x10-2 qty 4"
type textarea "x"
type textarea "6k (10/) 500 5x10-2 qty 4"
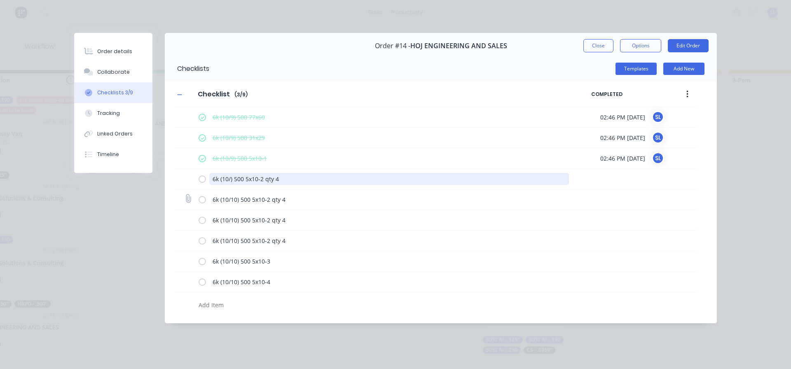
type textarea "x"
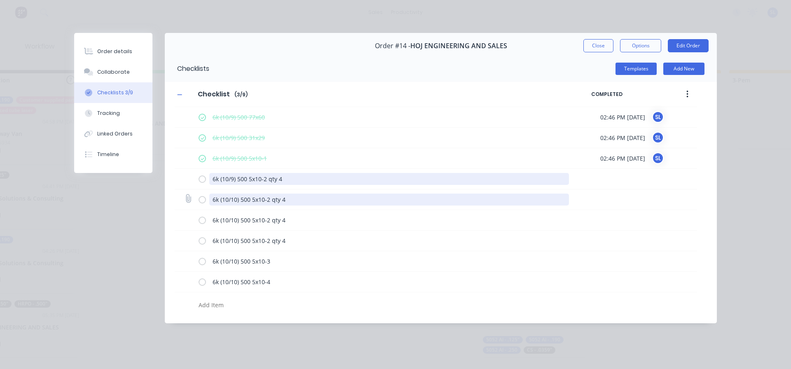
type textarea "6k (10/9) 500 5x10-2 qty 4"
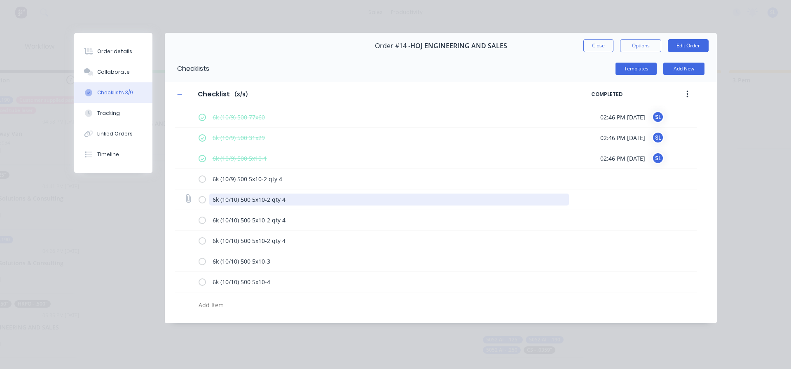
type textarea "x"
click at [236, 204] on textarea "6k (10/10) 500 5x10-2 qty 4" at bounding box center [389, 200] width 360 height 12
type textarea "6k (10/1) 500 5x10-2 qty 4"
type textarea "x"
type textarea "6k (10/) 500 5x10-2 qty 4"
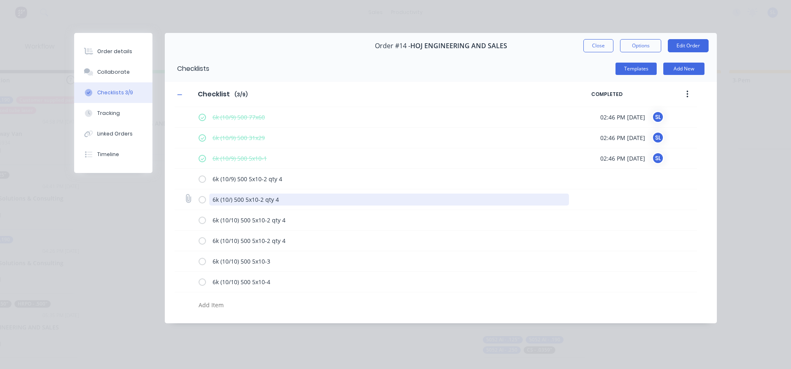
type textarea "x"
type textarea "6k (10/9) 500 5x10-2 qty 4"
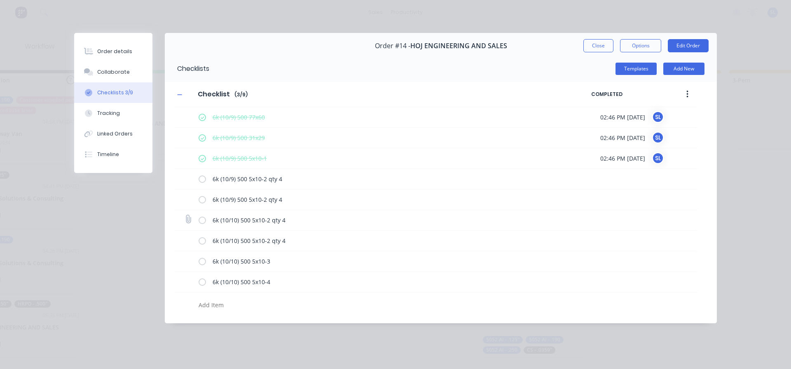
click at [234, 226] on div "6k (10/10) 500 5x10-2 qty 4" at bounding box center [389, 221] width 360 height 14
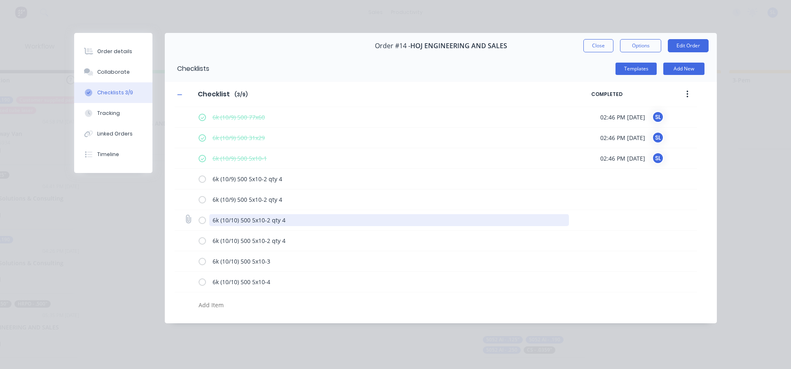
click at [235, 223] on textarea "6k (10/10) 500 5x10-2 qty 4" at bounding box center [389, 220] width 360 height 12
type textarea "x"
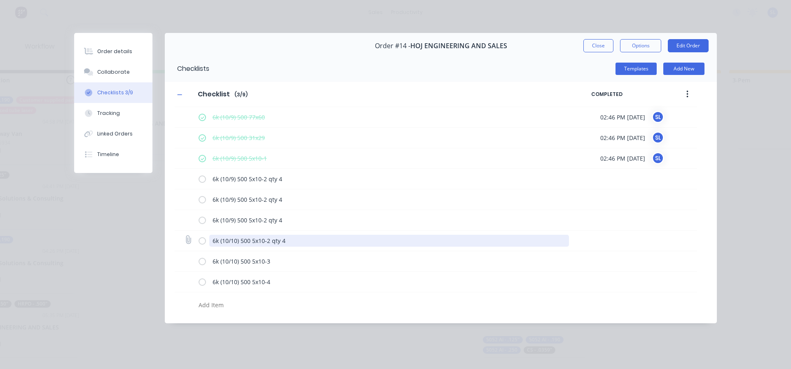
click at [237, 238] on textarea "6k (10/10) 500 5x10-2 qty 4" at bounding box center [389, 241] width 360 height 12
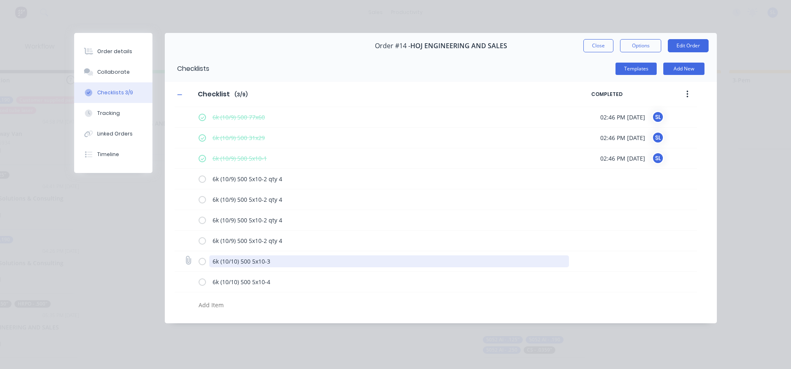
click at [234, 265] on textarea "6k (10/10) 500 5x10-3" at bounding box center [389, 261] width 360 height 12
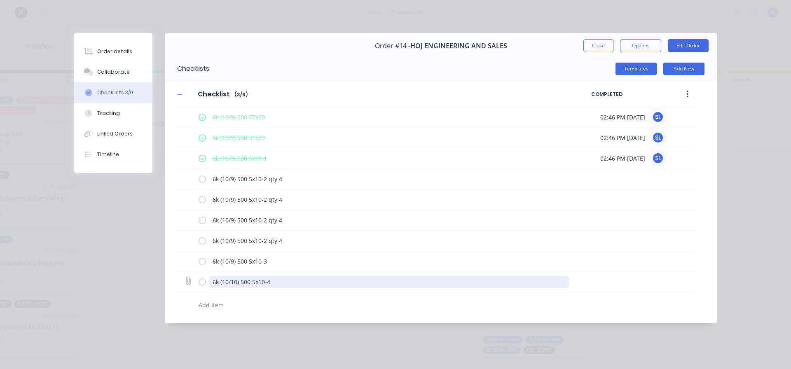
click at [235, 285] on textarea "6k (10/10) 500 5x10-4" at bounding box center [389, 282] width 360 height 12
click at [267, 342] on div "Order details Collaborate Checklists 3/9 Tracking Linked Orders Timeline Order …" at bounding box center [395, 184] width 791 height 369
click at [598, 49] on button "Close" at bounding box center [598, 45] width 30 height 13
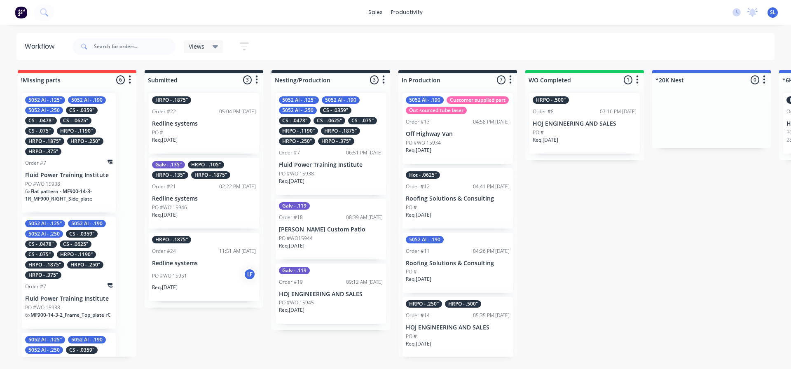
drag, startPoint x: 238, startPoint y: 368, endPoint x: 272, endPoint y: 372, distance: 33.6
click at [272, 320] on html "sales productivity sales Sales Orders Customers Price Level Manager productivit…" at bounding box center [395, 160] width 791 height 320
click at [62, 183] on div "PO #WO 15938" at bounding box center [68, 183] width 87 height 7
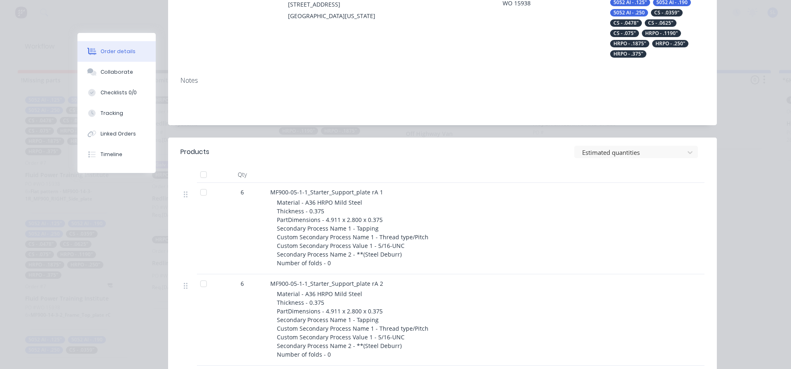
scroll to position [206, 0]
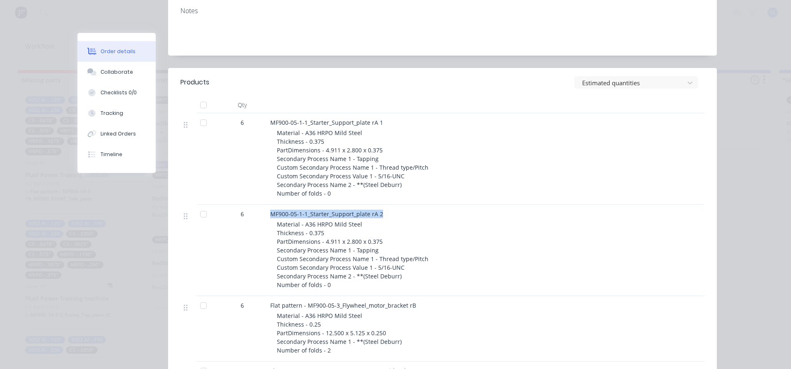
drag, startPoint x: 265, startPoint y: 213, endPoint x: 381, endPoint y: 213, distance: 115.7
click at [381, 213] on div "MF900-05-1-1_Starter_Support_plate rA 2 Material - A36 HRPO Mild Steel Thicknes…" at bounding box center [431, 250] width 329 height 91
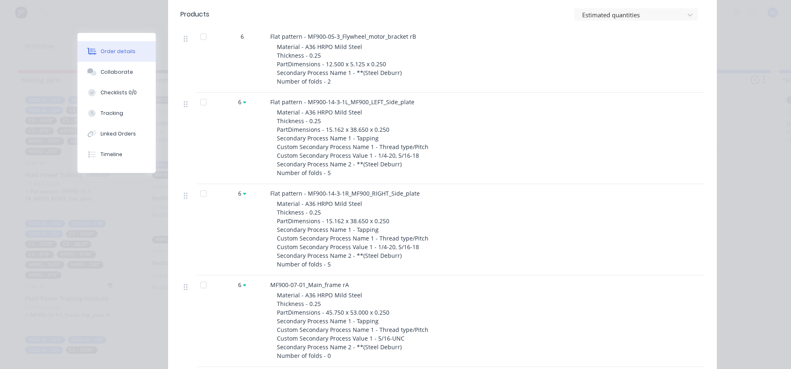
scroll to position [371, 0]
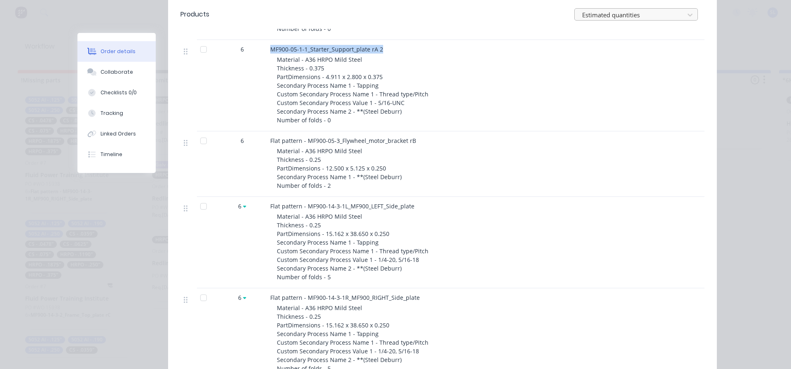
click at [595, 12] on div at bounding box center [630, 15] width 99 height 10
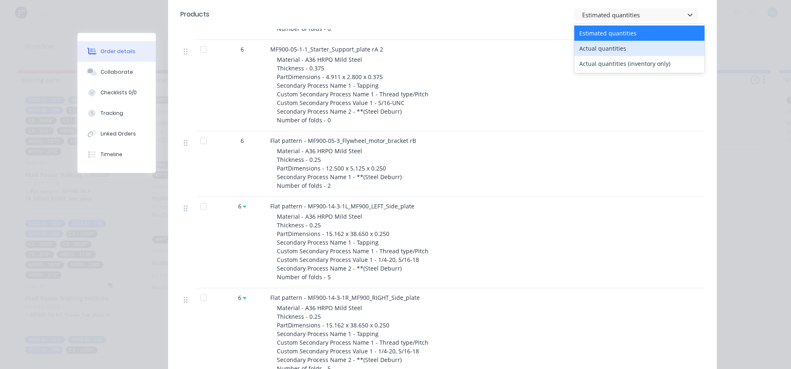
click at [604, 51] on div "Actual quantities" at bounding box center [639, 48] width 130 height 15
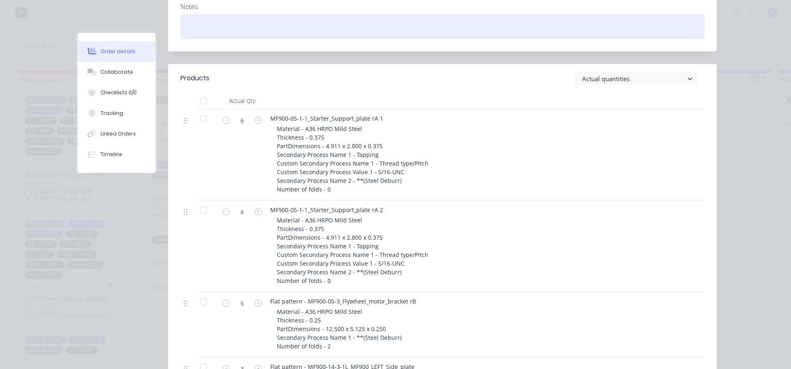
scroll to position [165, 0]
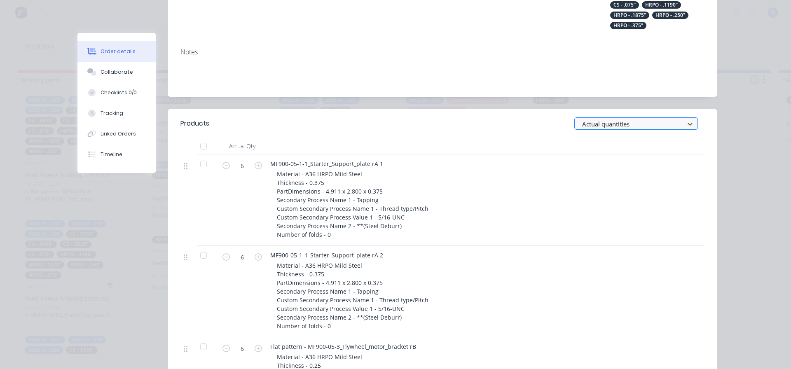
click at [607, 122] on div at bounding box center [630, 124] width 99 height 10
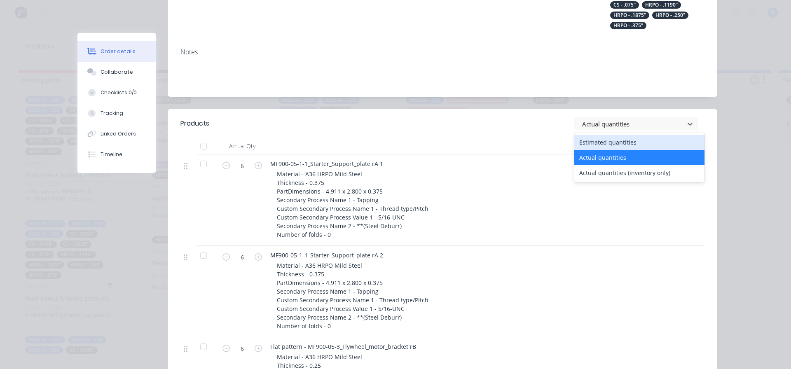
click at [605, 142] on div "Estimated quantities" at bounding box center [639, 142] width 130 height 15
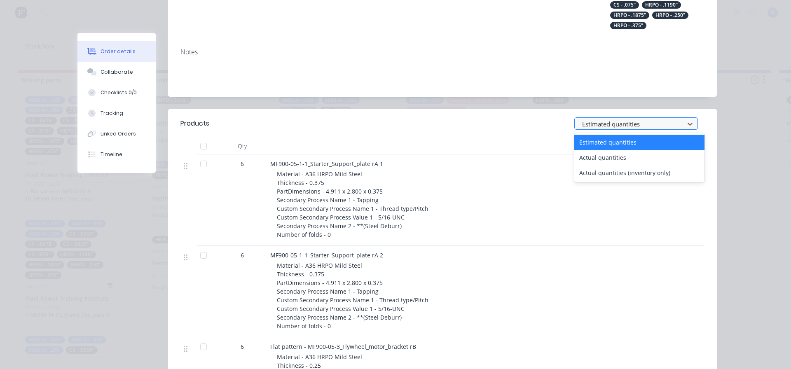
click at [600, 129] on div at bounding box center [630, 124] width 99 height 10
drag, startPoint x: 596, startPoint y: 156, endPoint x: 379, endPoint y: 186, distance: 219.5
click at [596, 156] on div "Actual quantities" at bounding box center [639, 157] width 130 height 15
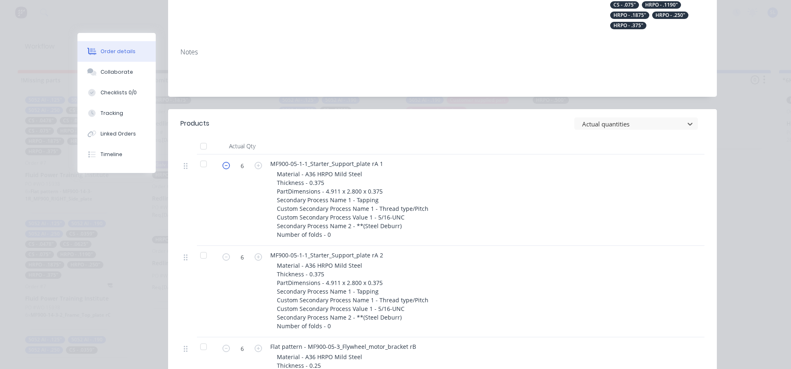
click at [222, 167] on icon "button" at bounding box center [225, 165] width 7 height 7
click at [598, 127] on div at bounding box center [630, 124] width 99 height 10
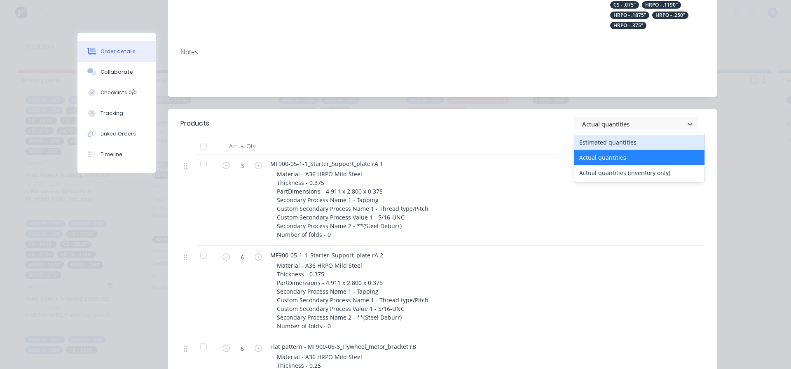
click at [597, 141] on div "Estimated quantities" at bounding box center [639, 142] width 130 height 15
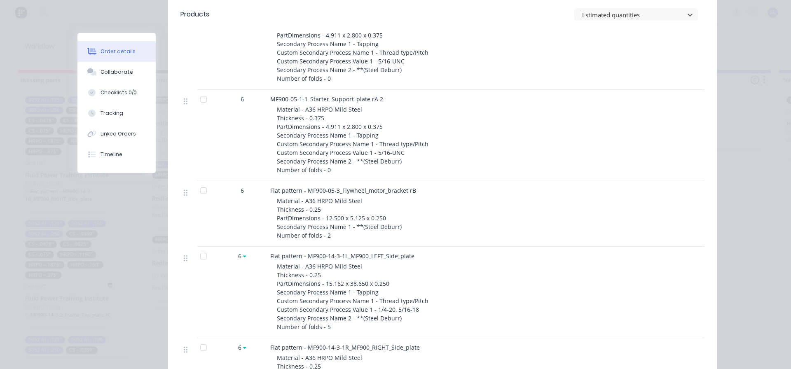
scroll to position [206, 0]
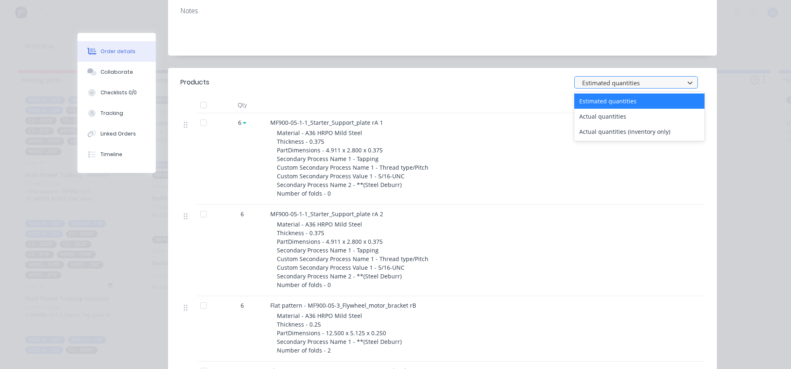
click at [598, 85] on div at bounding box center [630, 83] width 99 height 10
click at [595, 117] on div "Actual quantities" at bounding box center [639, 116] width 130 height 15
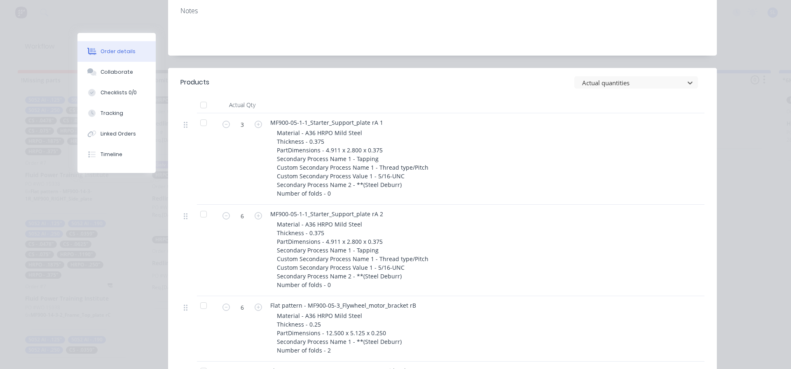
click at [259, 127] on button "button" at bounding box center [258, 123] width 11 height 9
click at [254, 125] on icon "button" at bounding box center [257, 124] width 7 height 7
click at [598, 81] on div at bounding box center [630, 83] width 99 height 10
click at [597, 86] on div at bounding box center [630, 83] width 99 height 10
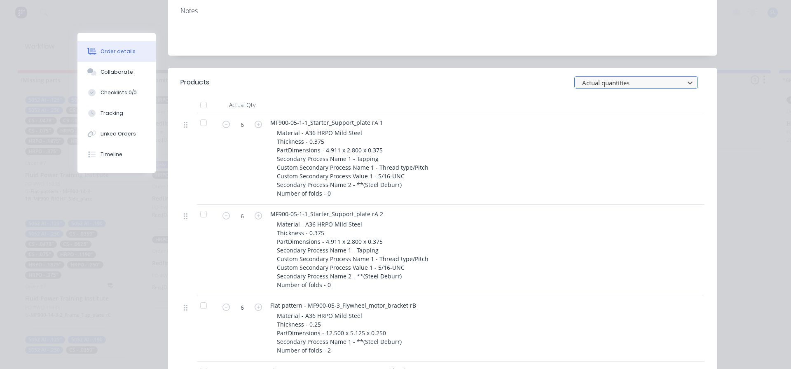
click at [600, 83] on div at bounding box center [630, 83] width 99 height 10
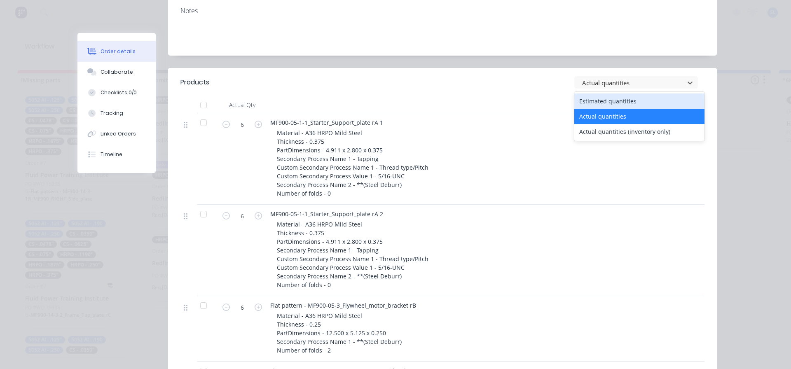
click at [602, 95] on div "Estimated quantities" at bounding box center [639, 100] width 130 height 15
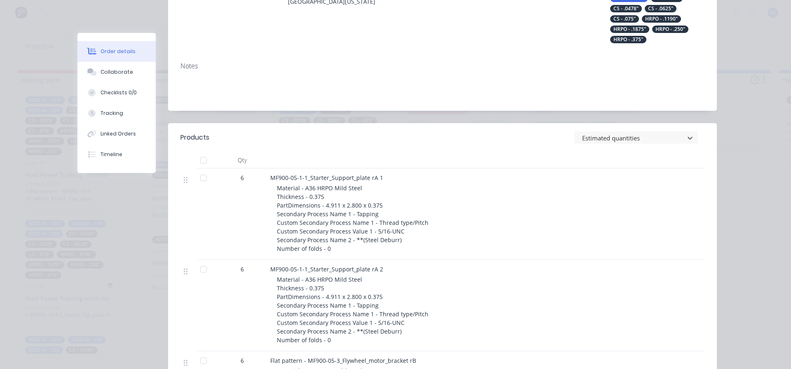
scroll to position [165, 0]
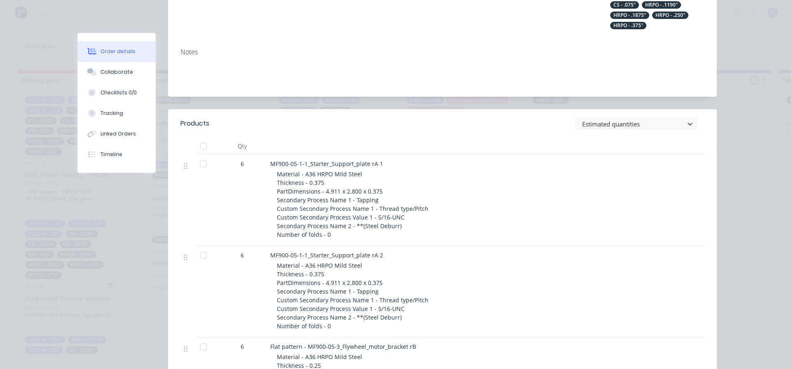
click at [201, 146] on div at bounding box center [203, 146] width 16 height 16
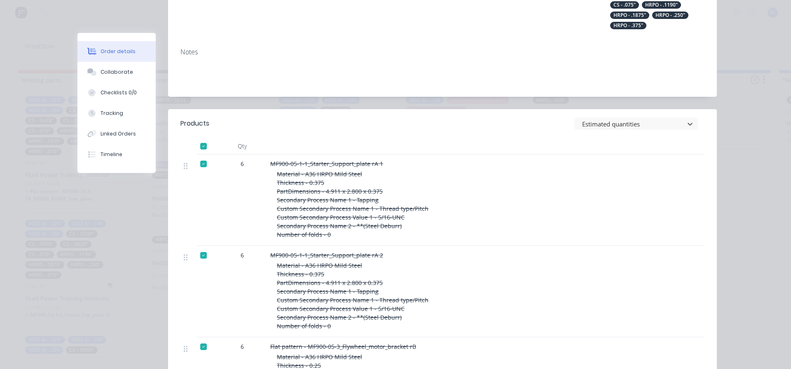
click at [203, 149] on div at bounding box center [203, 146] width 16 height 16
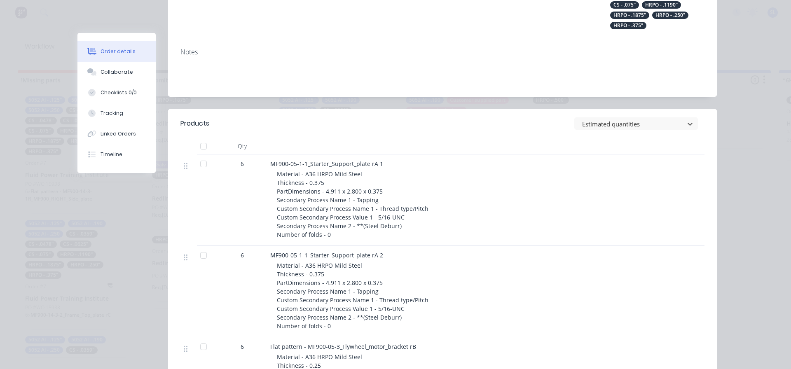
click at [201, 166] on div at bounding box center [203, 164] width 16 height 16
click at [204, 147] on div at bounding box center [203, 146] width 16 height 16
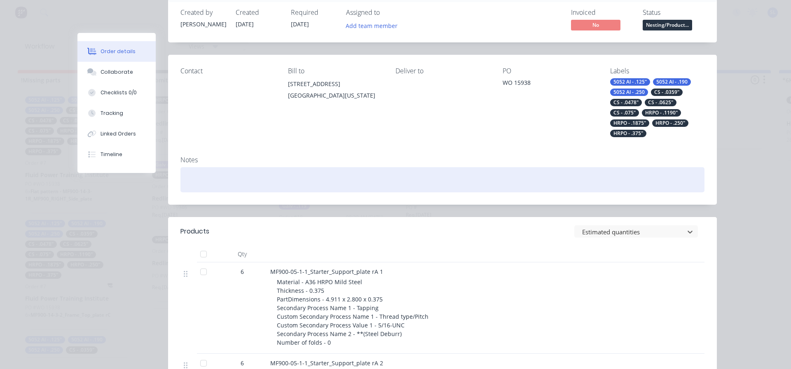
scroll to position [0, 0]
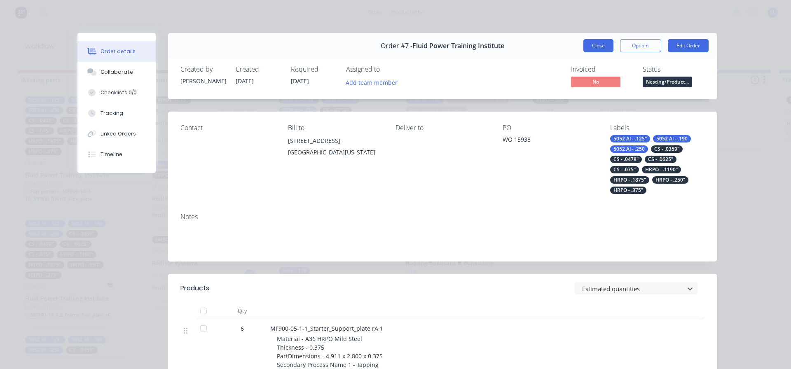
click at [589, 46] on button "Close" at bounding box center [598, 45] width 30 height 13
